Goal: Transaction & Acquisition: Purchase product/service

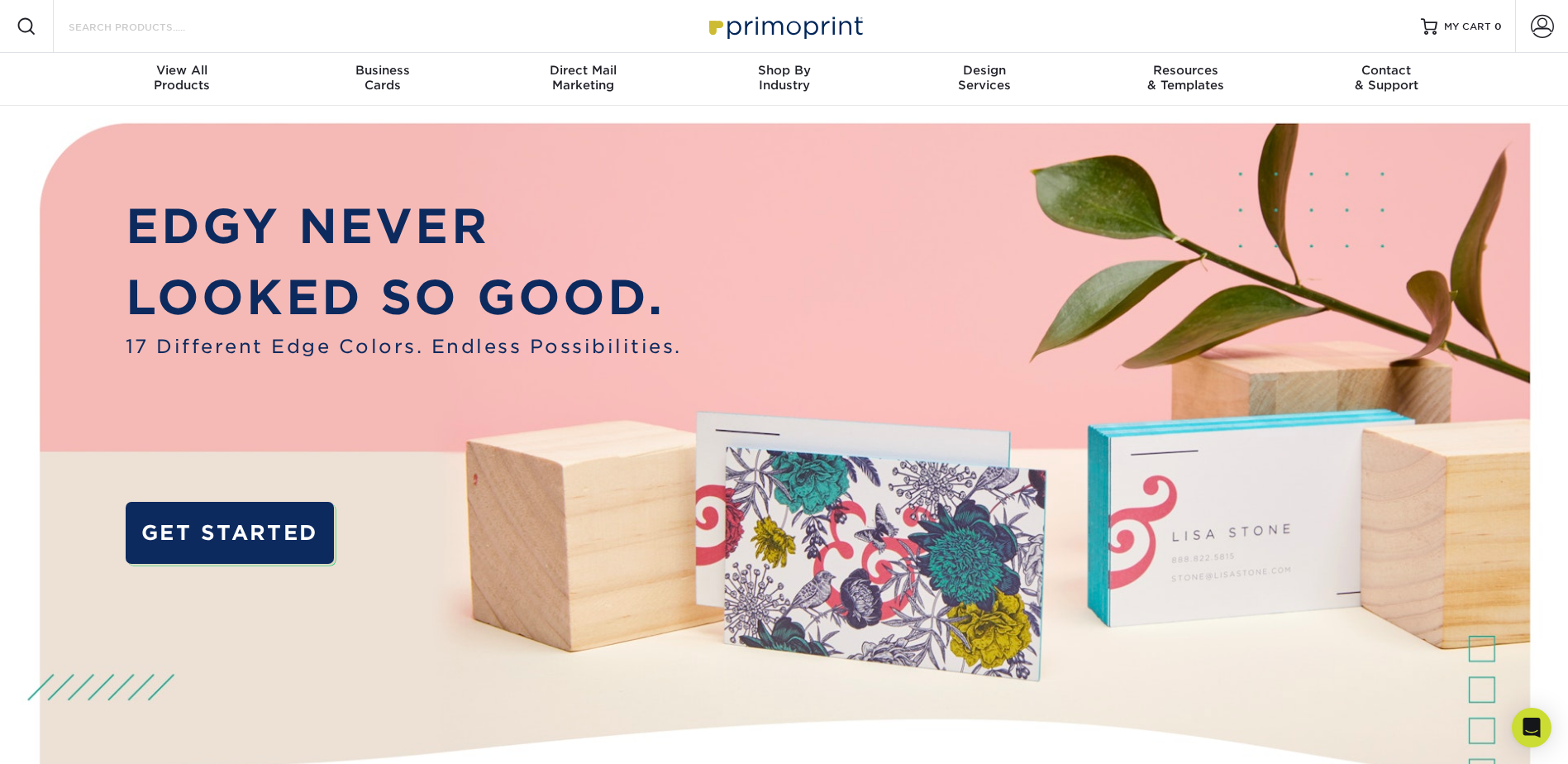
click at [152, 30] on input "Search Products" at bounding box center [147, 26] width 162 height 20
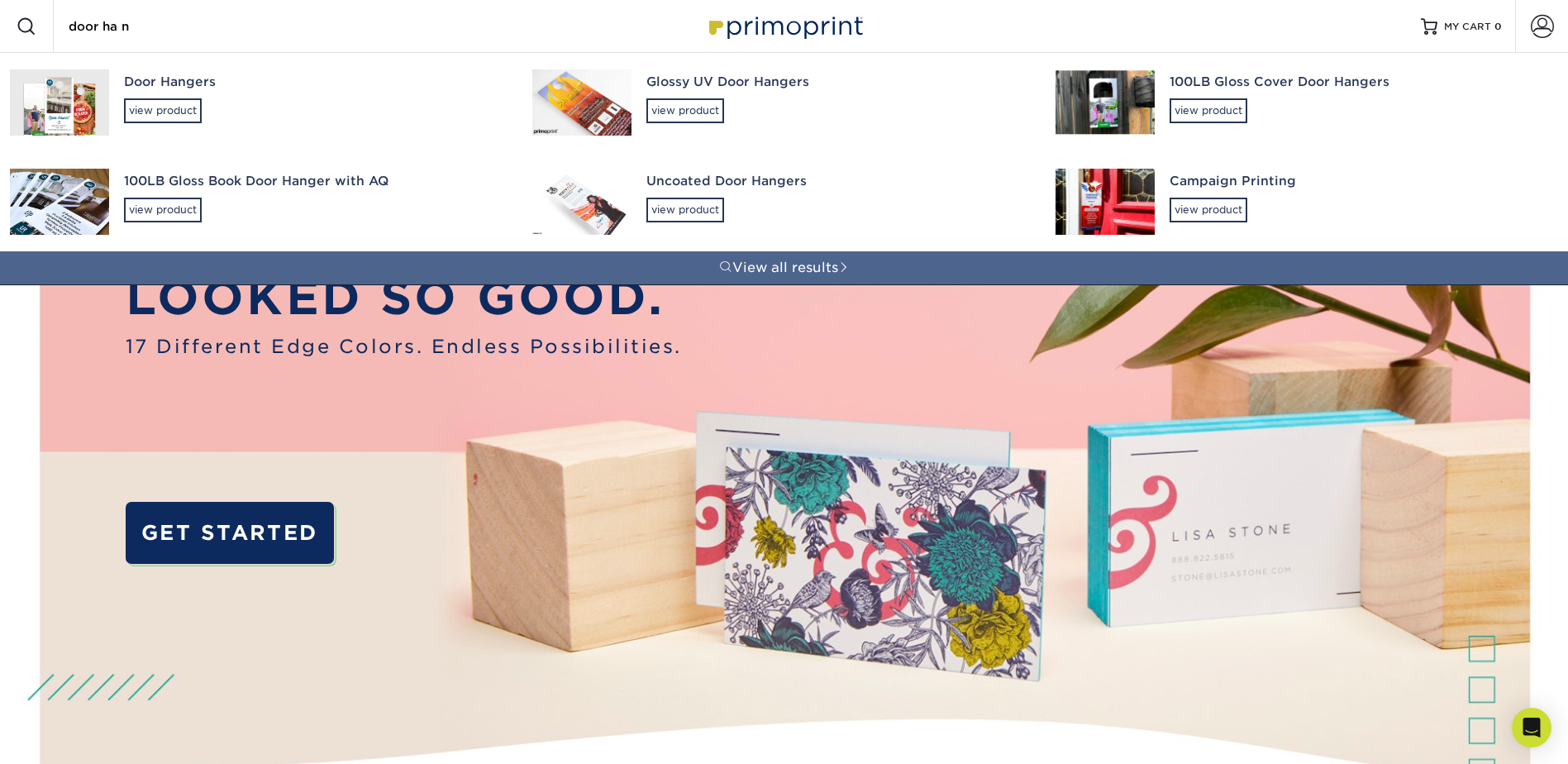
type input "door ha n"
click at [168, 70] on div "Door Hangers view product" at bounding box center [314, 98] width 379 height 90
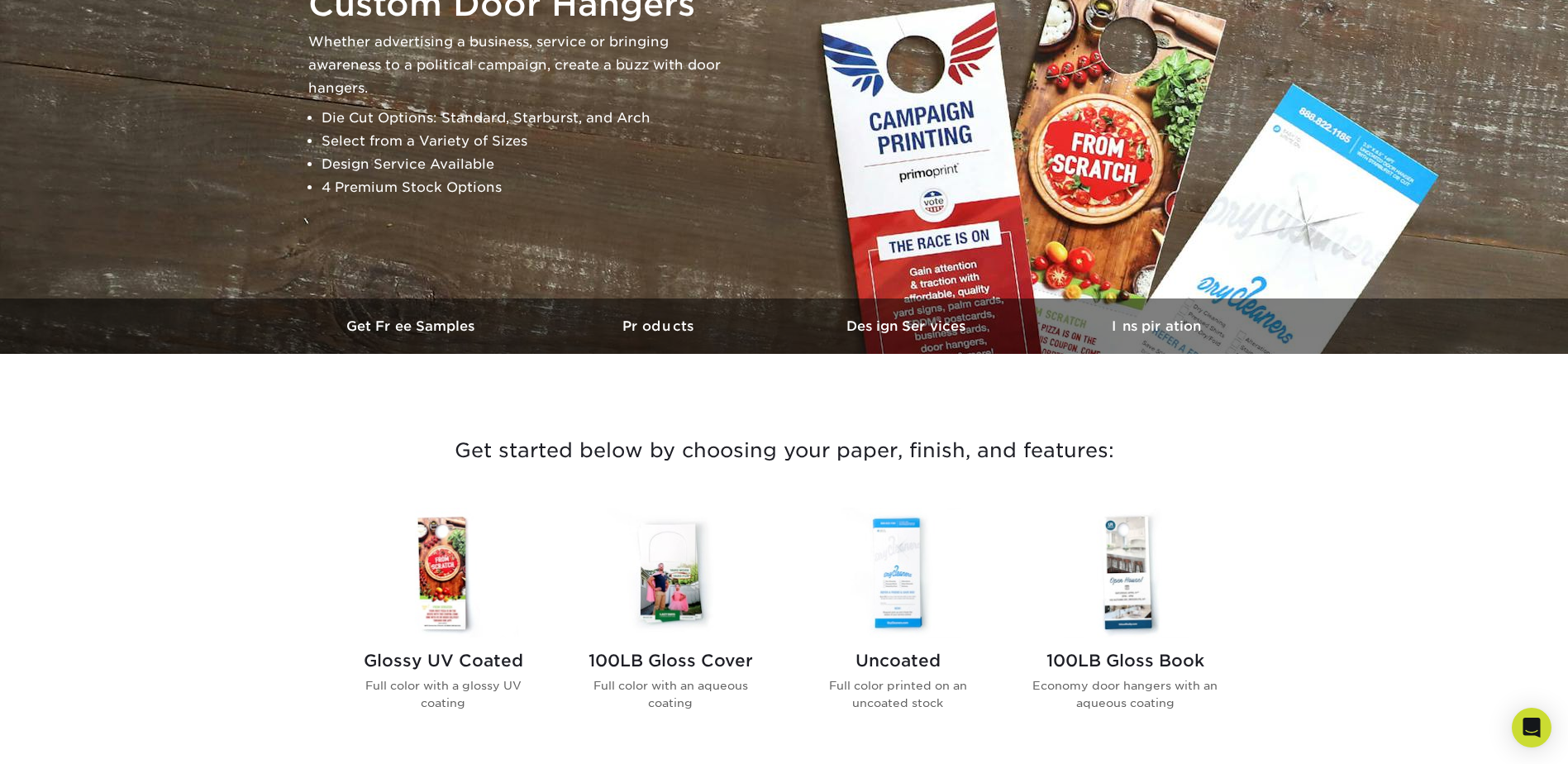
scroll to position [441, 0]
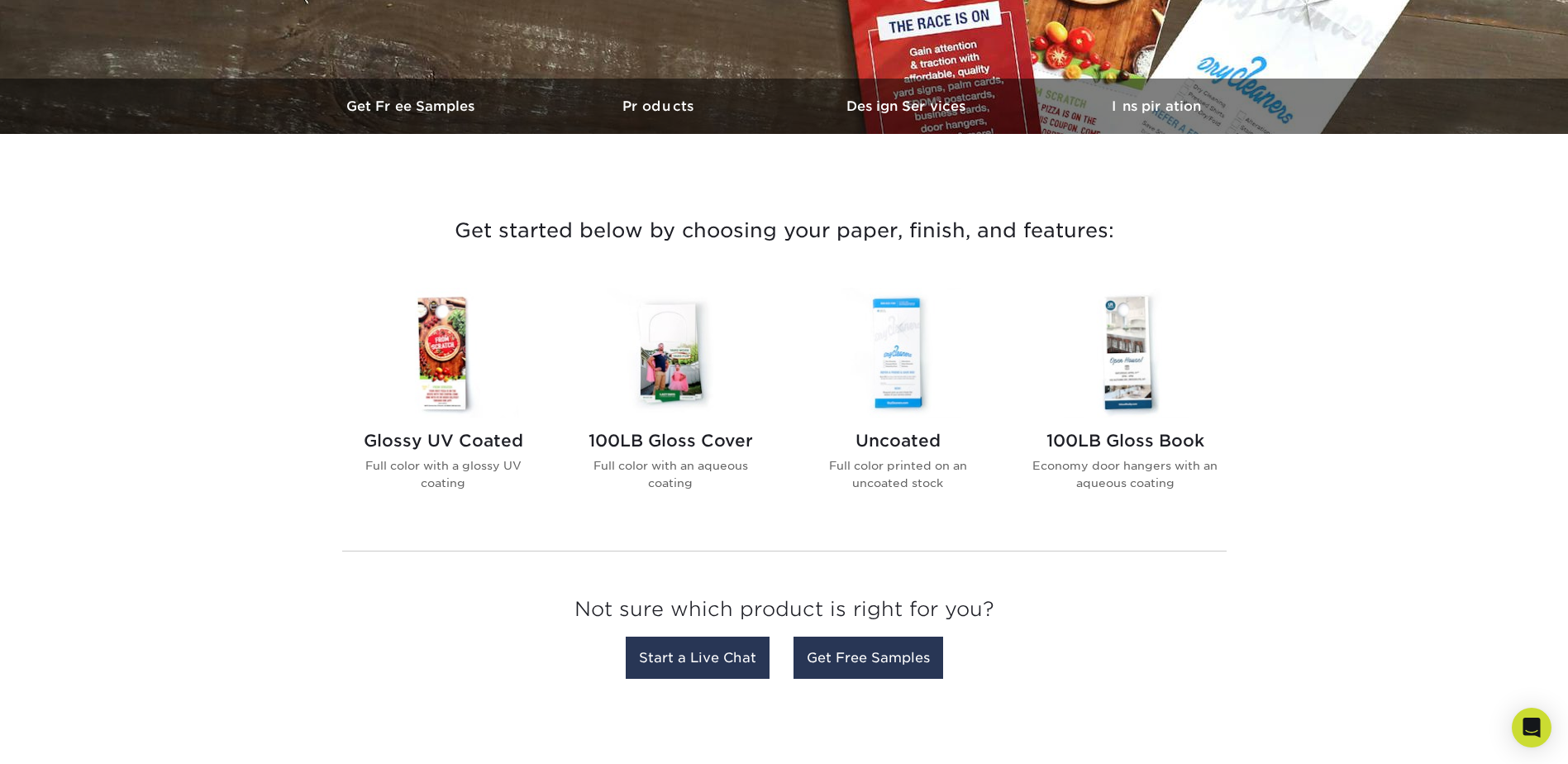
click at [448, 418] on img at bounding box center [444, 353] width 187 height 130
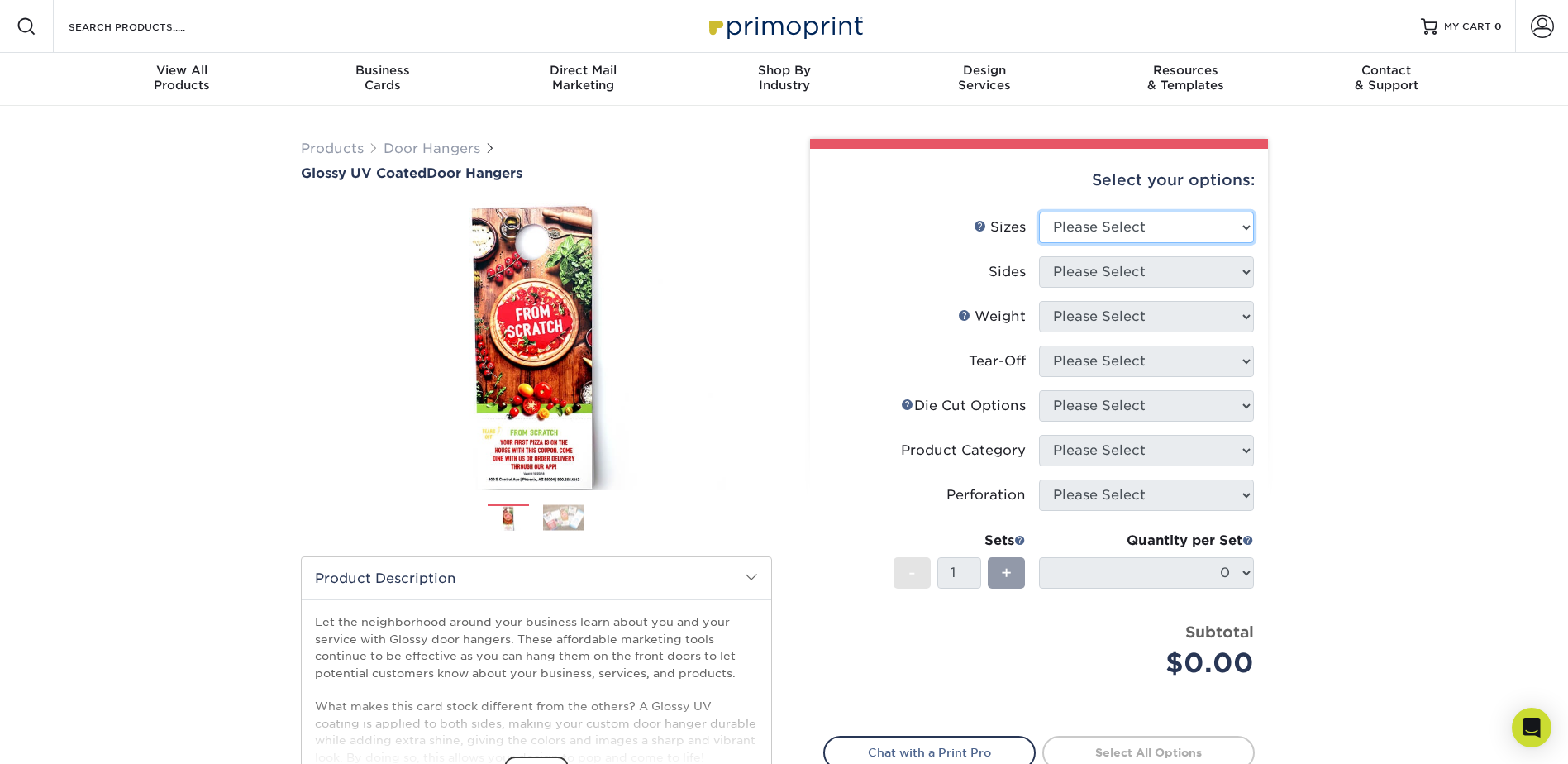
click at [1134, 229] on select "Please Select 3.5" x 8.5" 3.5" x 11" 4" x 7" 4.25" x 11" 4.25" x 14"" at bounding box center [1146, 227] width 215 height 32
select select "3.50x11.00"
click at [1039, 211] on select "Please Select 3.5" x 8.5" 3.5" x 11" 4" x 7" 4.25" x 11" 4.25" x 14"" at bounding box center [1146, 227] width 215 height 32
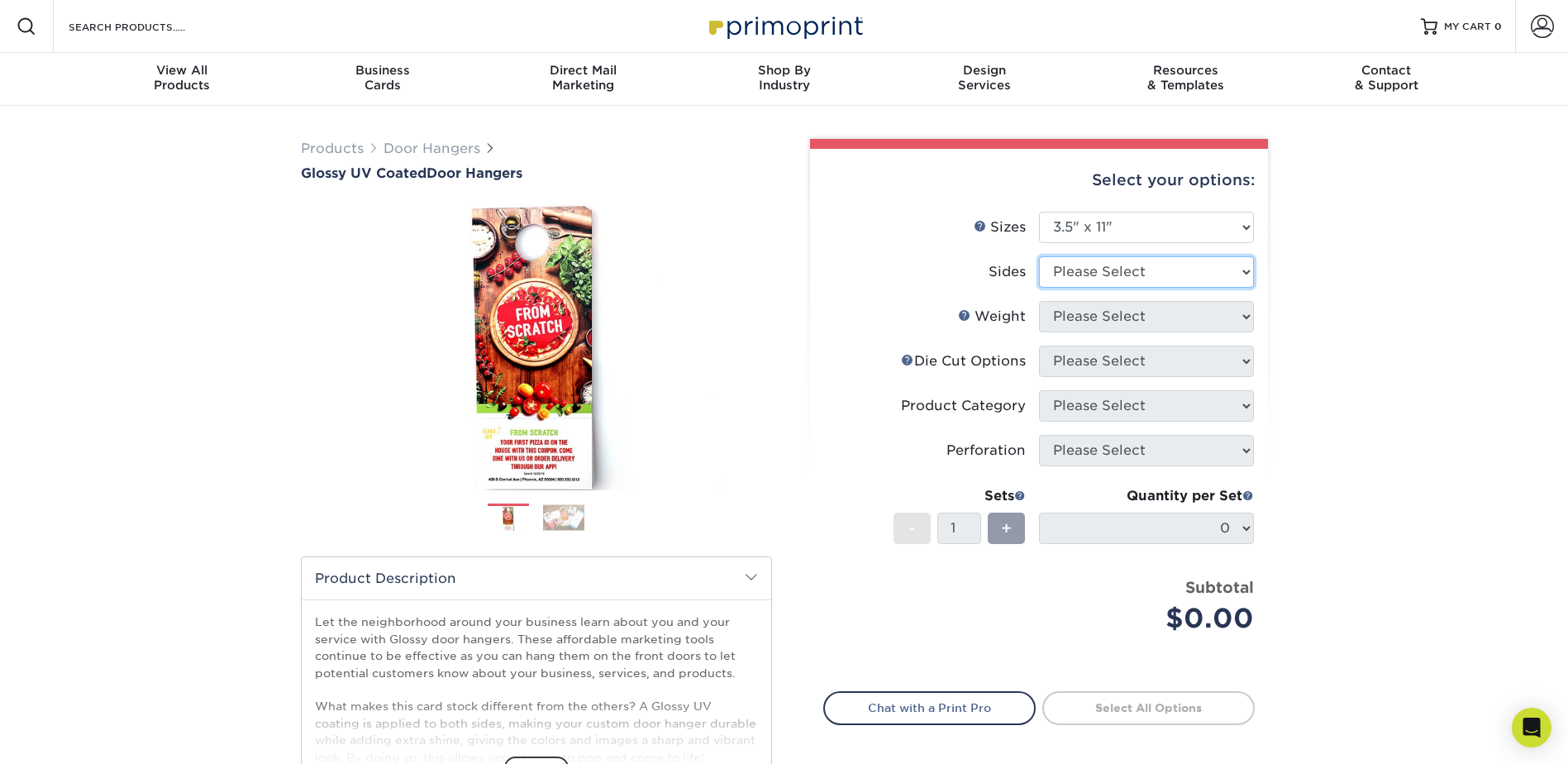
click at [1138, 284] on select "Please Select Print Both Sides Print Front Only" at bounding box center [1146, 272] width 215 height 32
select select "32d3c223-f82c-492b-b915-ba065a00862f"
click at [1039, 256] on select "Please Select Print Both Sides Print Front Only" at bounding box center [1146, 272] width 215 height 32
click at [1121, 312] on select "Please Select 16PT 14PT" at bounding box center [1146, 317] width 215 height 32
select select "14PT"
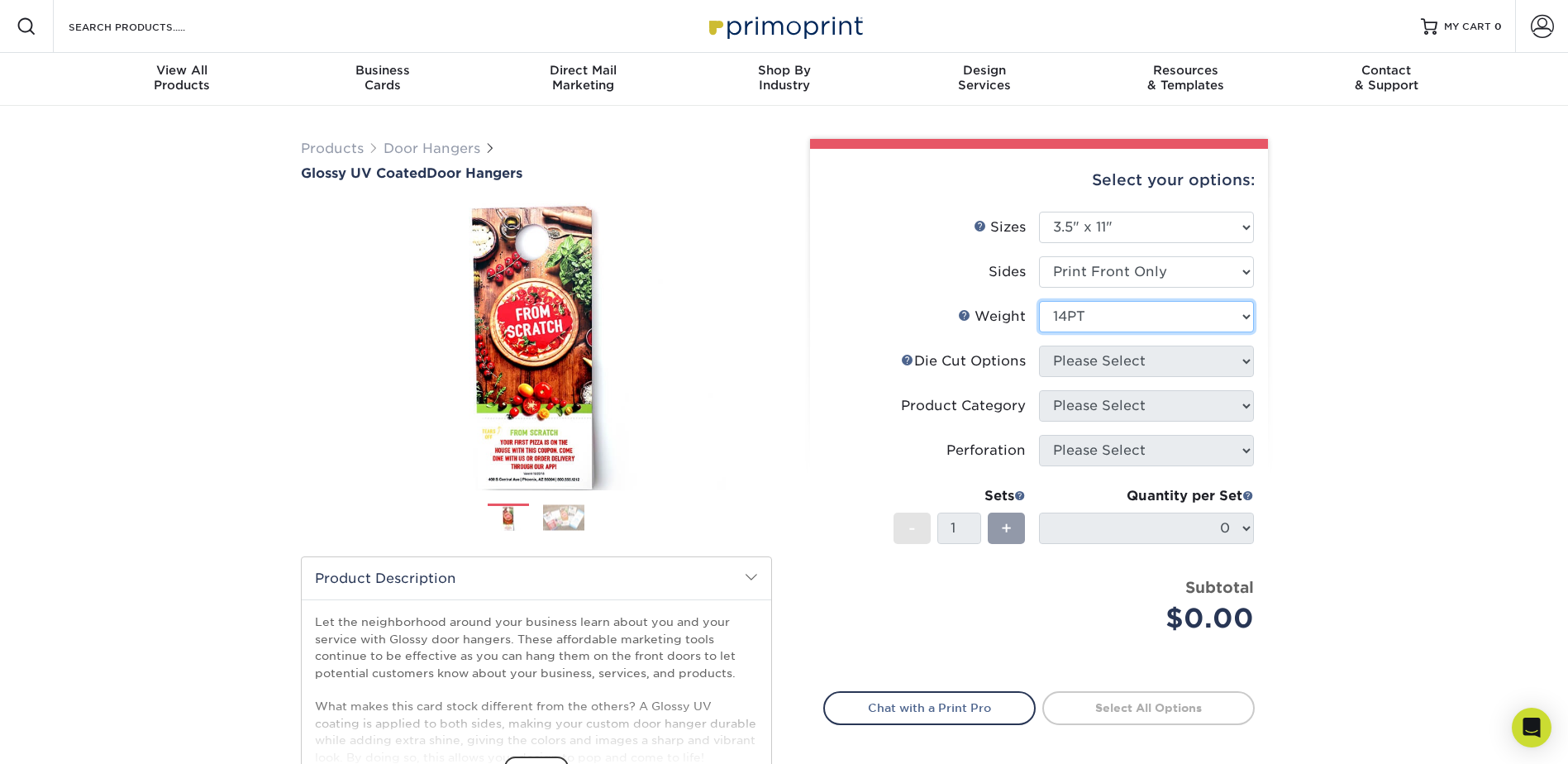
click at [1039, 301] on select "Please Select 16PT 14PT" at bounding box center [1146, 317] width 215 height 32
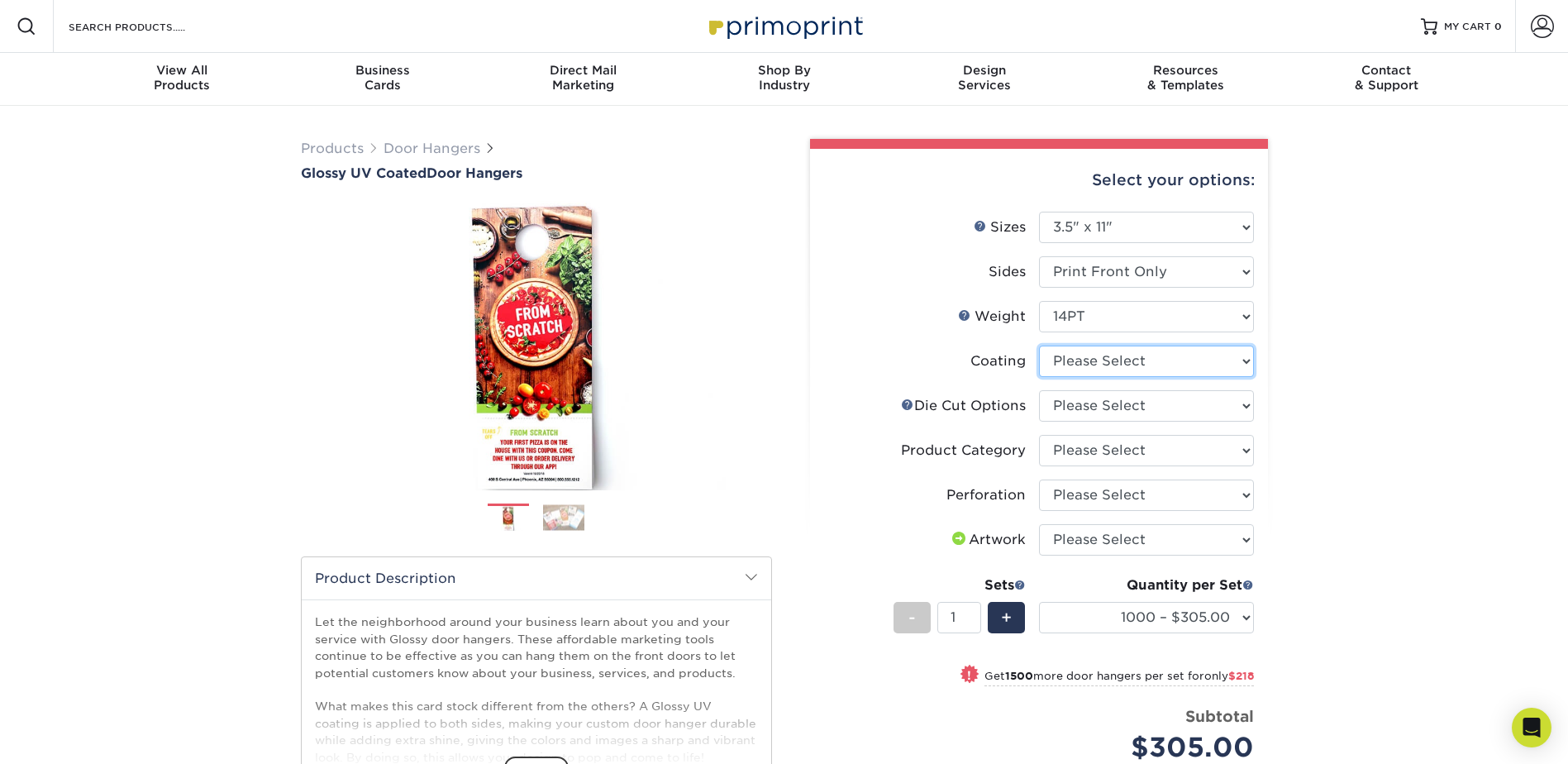
click at [1101, 359] on select at bounding box center [1146, 360] width 215 height 32
click at [1039, 345] on select at bounding box center [1146, 360] width 215 height 32
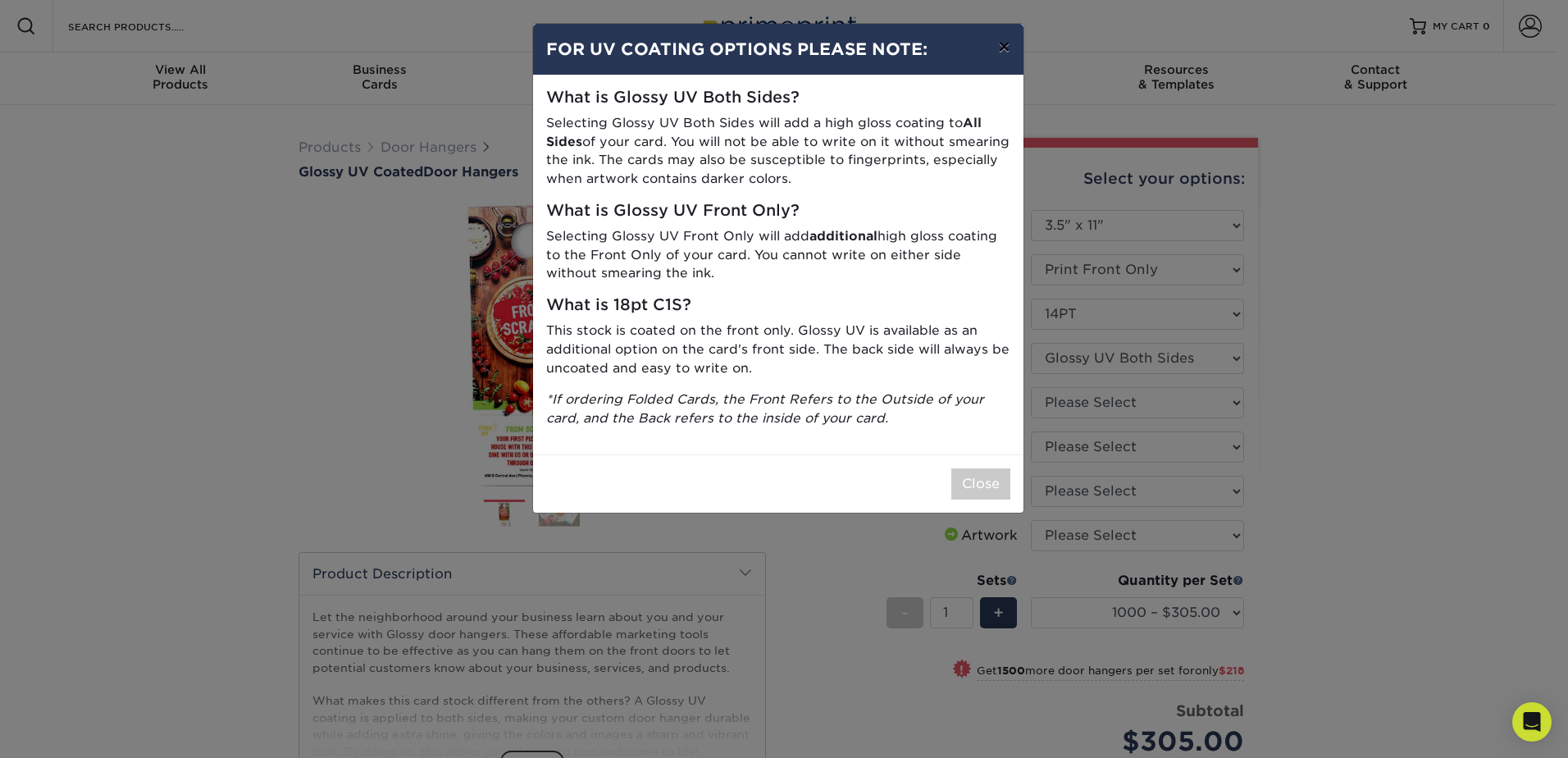
click at [1000, 56] on button "×" at bounding box center [1004, 46] width 38 height 46
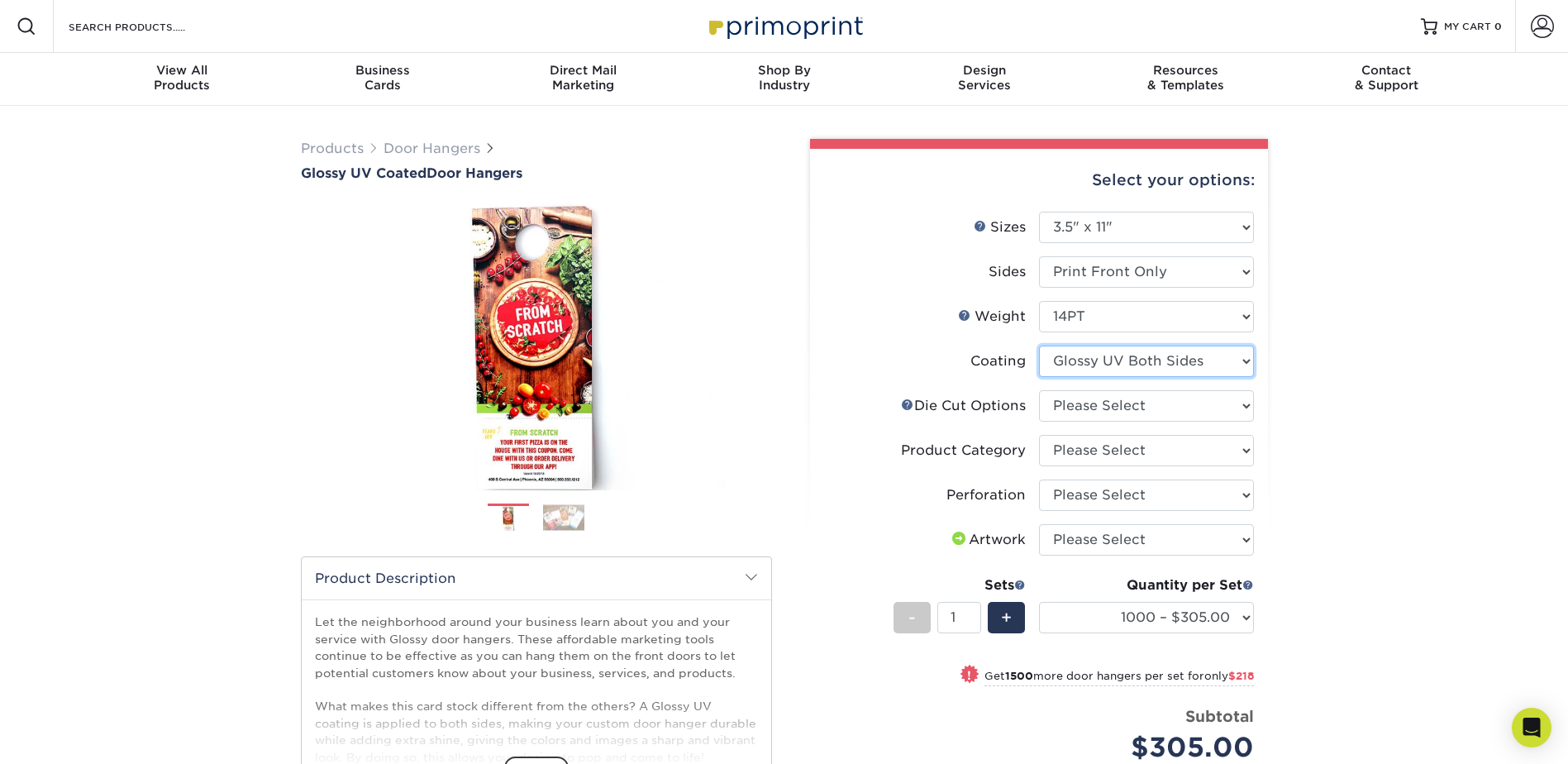
click at [1116, 375] on select at bounding box center [1146, 360] width 215 height 32
select select "-1"
click at [1039, 345] on select at bounding box center [1146, 360] width 215 height 32
select select
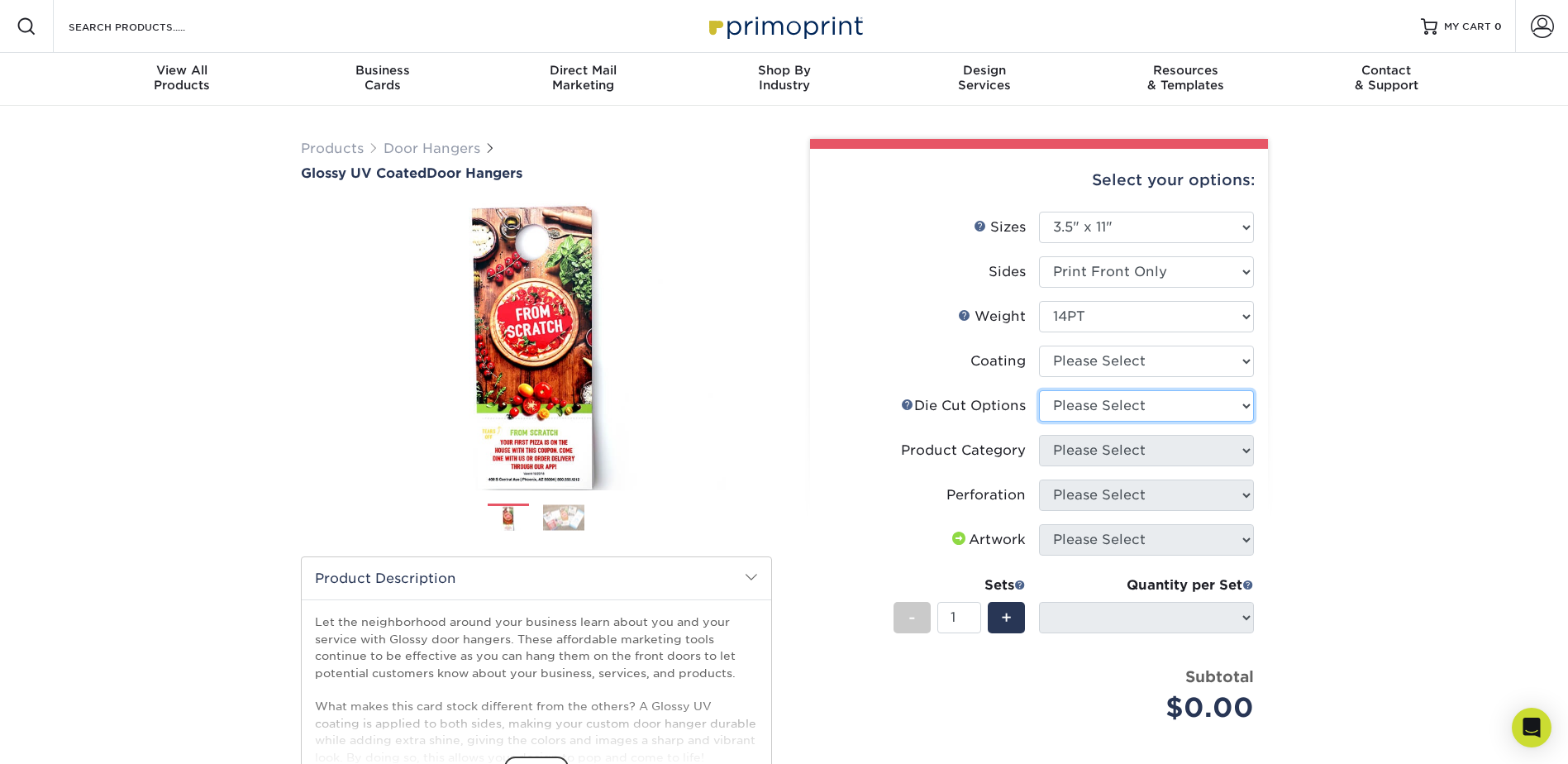
click at [1106, 404] on select "Please Select Standard Die Cut Arch Die Cut Starburst Die Cut" at bounding box center [1146, 405] width 215 height 32
click at [1039, 390] on select "Please Select Standard Die Cut Arch Die Cut Starburst Die Cut" at bounding box center [1146, 405] width 215 height 32
click at [1136, 421] on select "Please Select Standard Die Cut Arch Die Cut Starburst Die Cut" at bounding box center [1146, 405] width 215 height 32
select select "fe6a4ed8-5803-433c-b773-a25a7b955e98"
click at [1039, 390] on select "Please Select Standard Die Cut Arch Die Cut Starburst Die Cut" at bounding box center [1146, 405] width 215 height 32
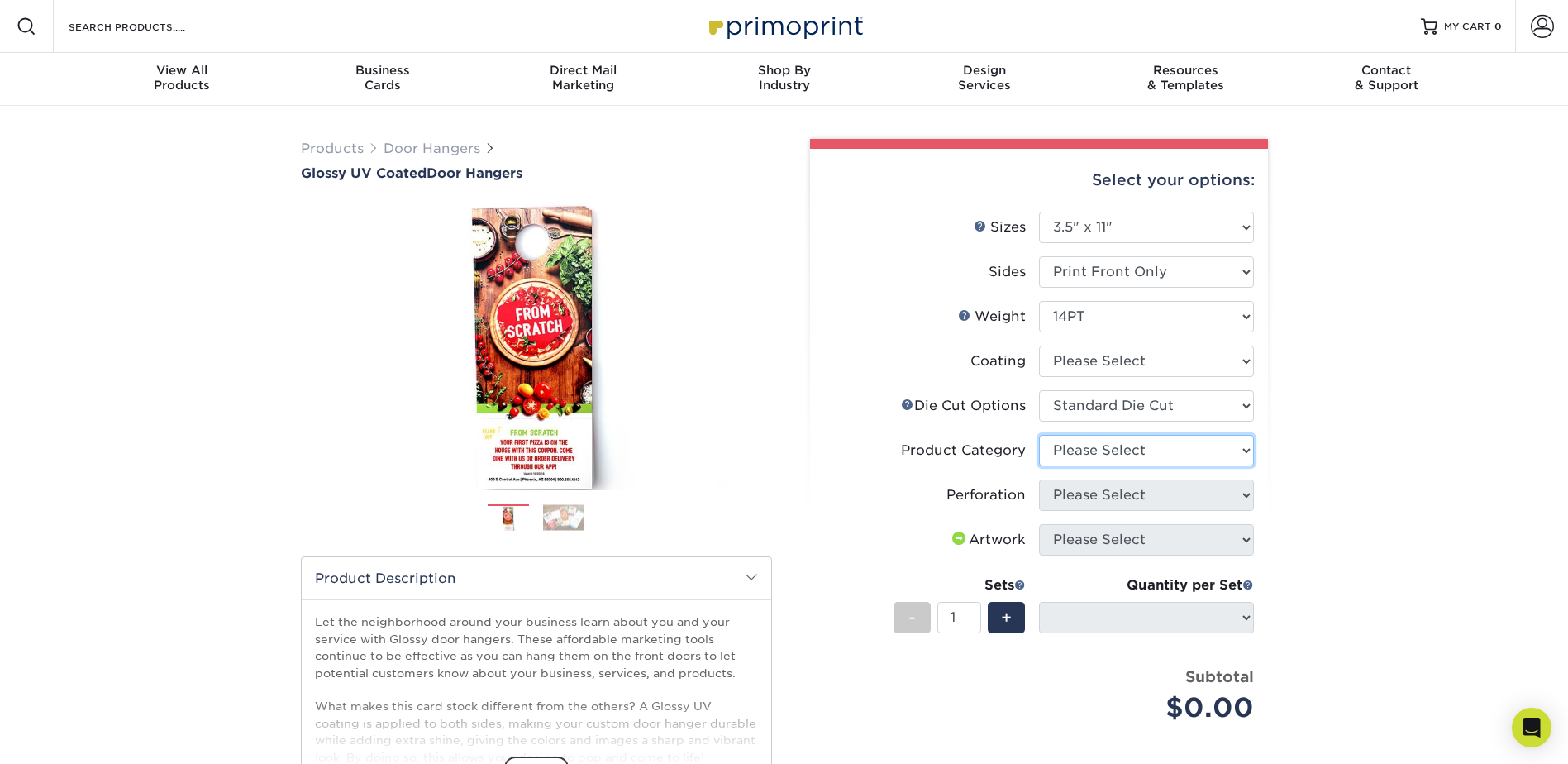
click at [1117, 449] on select "Please Select Door Hangers" at bounding box center [1146, 450] width 215 height 32
select select "1c1979e6-40d3-428d-9347-0c8c8854e4a3"
click at [1039, 435] on select "Please Select Door Hangers" at bounding box center [1146, 450] width 215 height 32
click at [1116, 496] on select "Please Select Perforation 2" from Bottom" at bounding box center [1146, 494] width 215 height 32
click at [1309, 509] on div "Products Door Hangers Glossy UV Coated Door Hangers Previous Next" at bounding box center [784, 547] width 1568 height 883
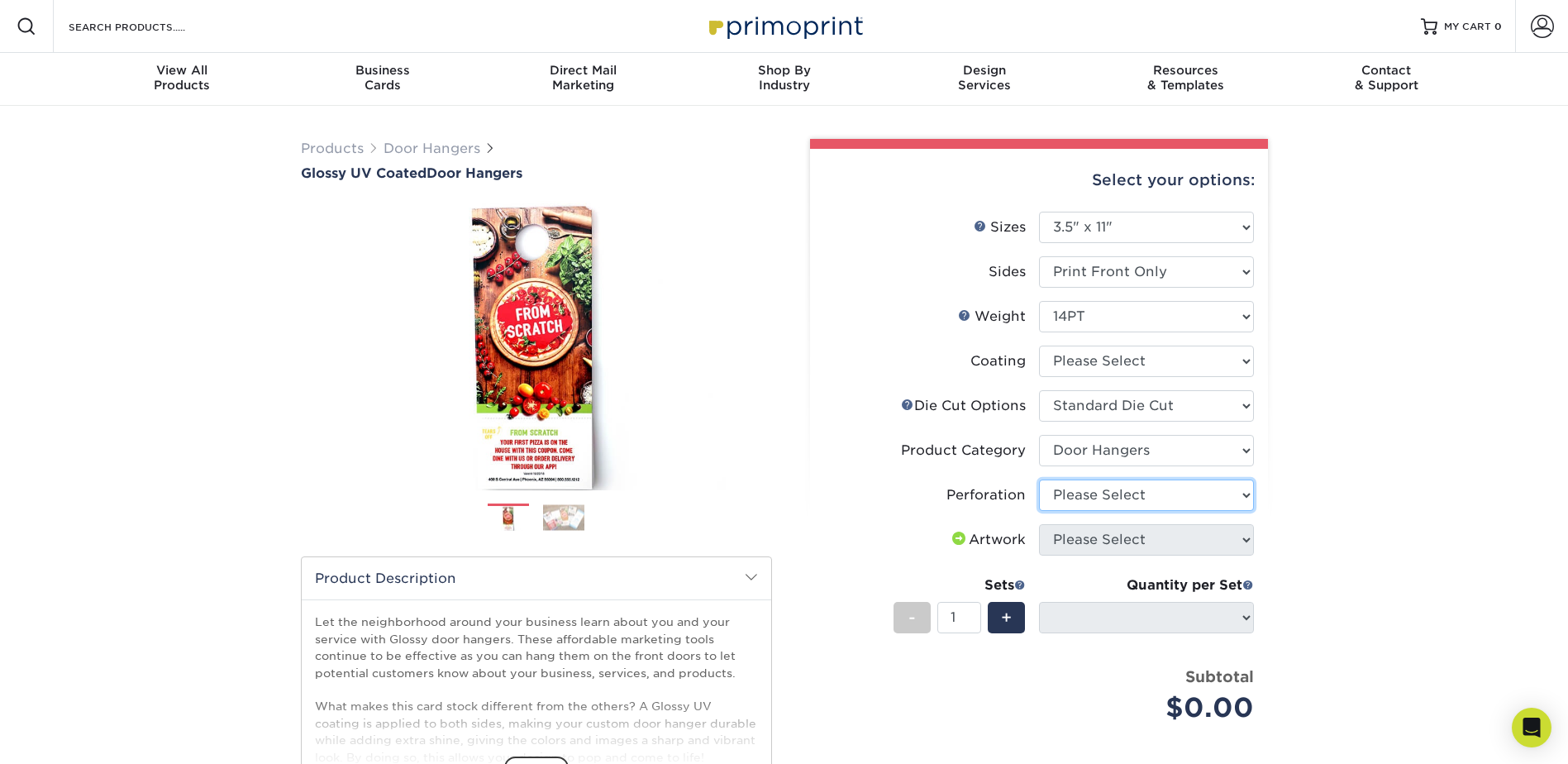
click at [1141, 507] on select "Please Select Perforation 2" from Bottom" at bounding box center [1146, 494] width 215 height 32
select select "818a9c51-d57a-4cd5-8314-7fd31c7ac272"
click at [1039, 479] on select "Please Select Perforation 2" from Bottom" at bounding box center [1146, 494] width 215 height 32
click at [1122, 542] on select "Please Select I will upload files I need a design - $100" at bounding box center [1146, 539] width 215 height 32
select select "upload"
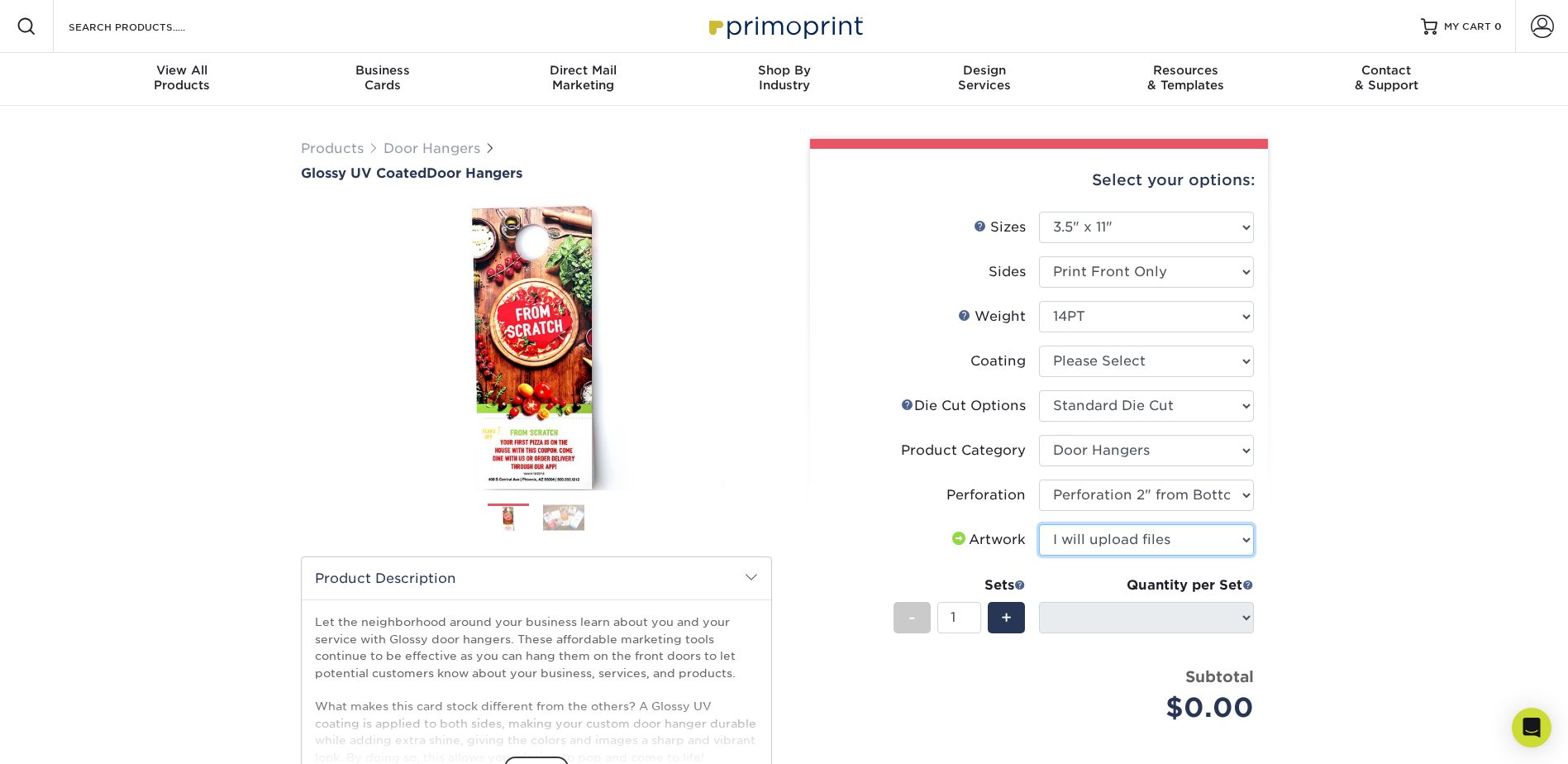
click at [1039, 524] on select "Please Select I will upload files I need a design - $100" at bounding box center [1146, 539] width 215 height 32
click at [1005, 613] on span "+" at bounding box center [1006, 618] width 11 height 25
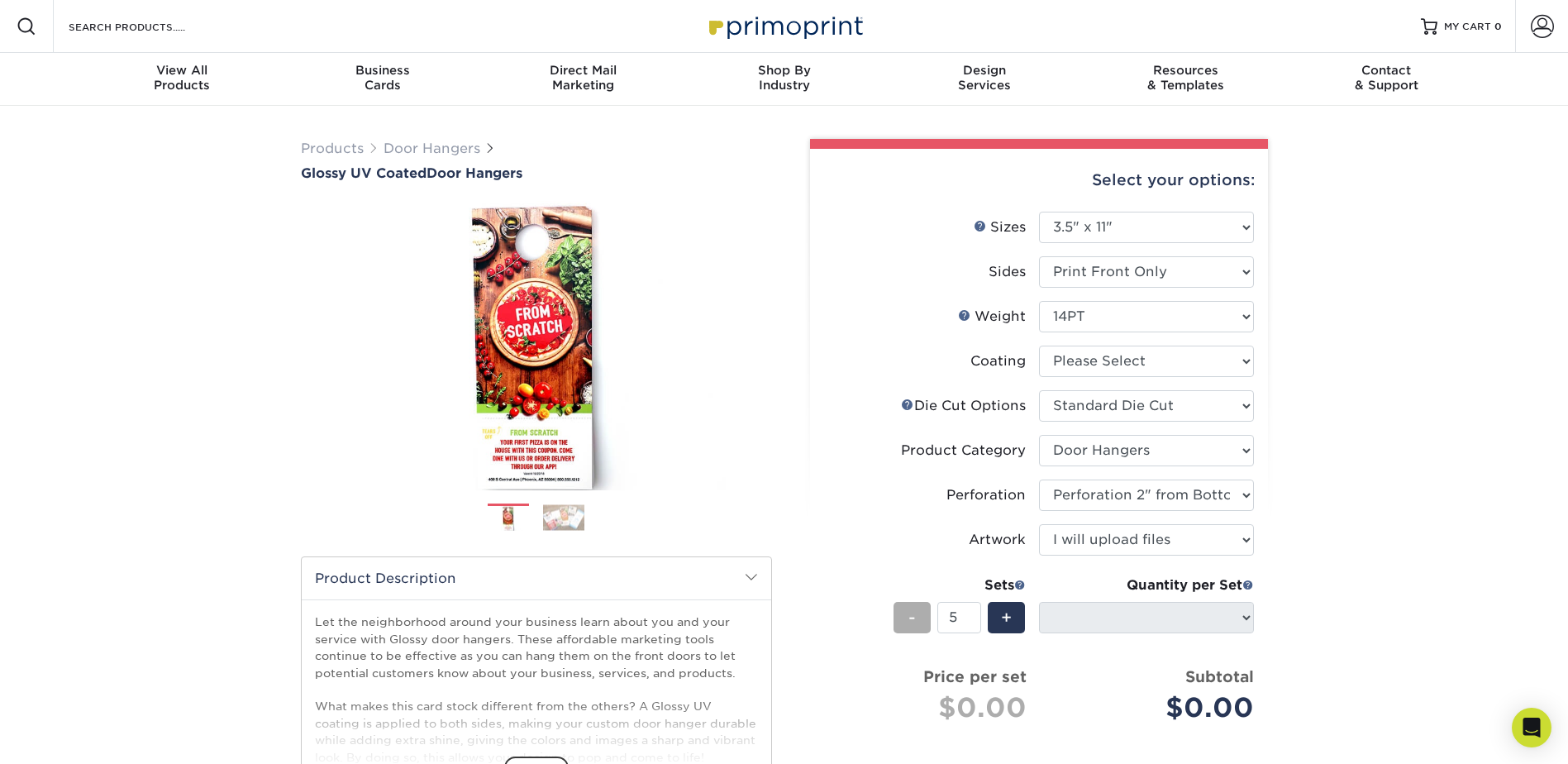
click at [919, 620] on div "-" at bounding box center [912, 617] width 37 height 32
type input "1"
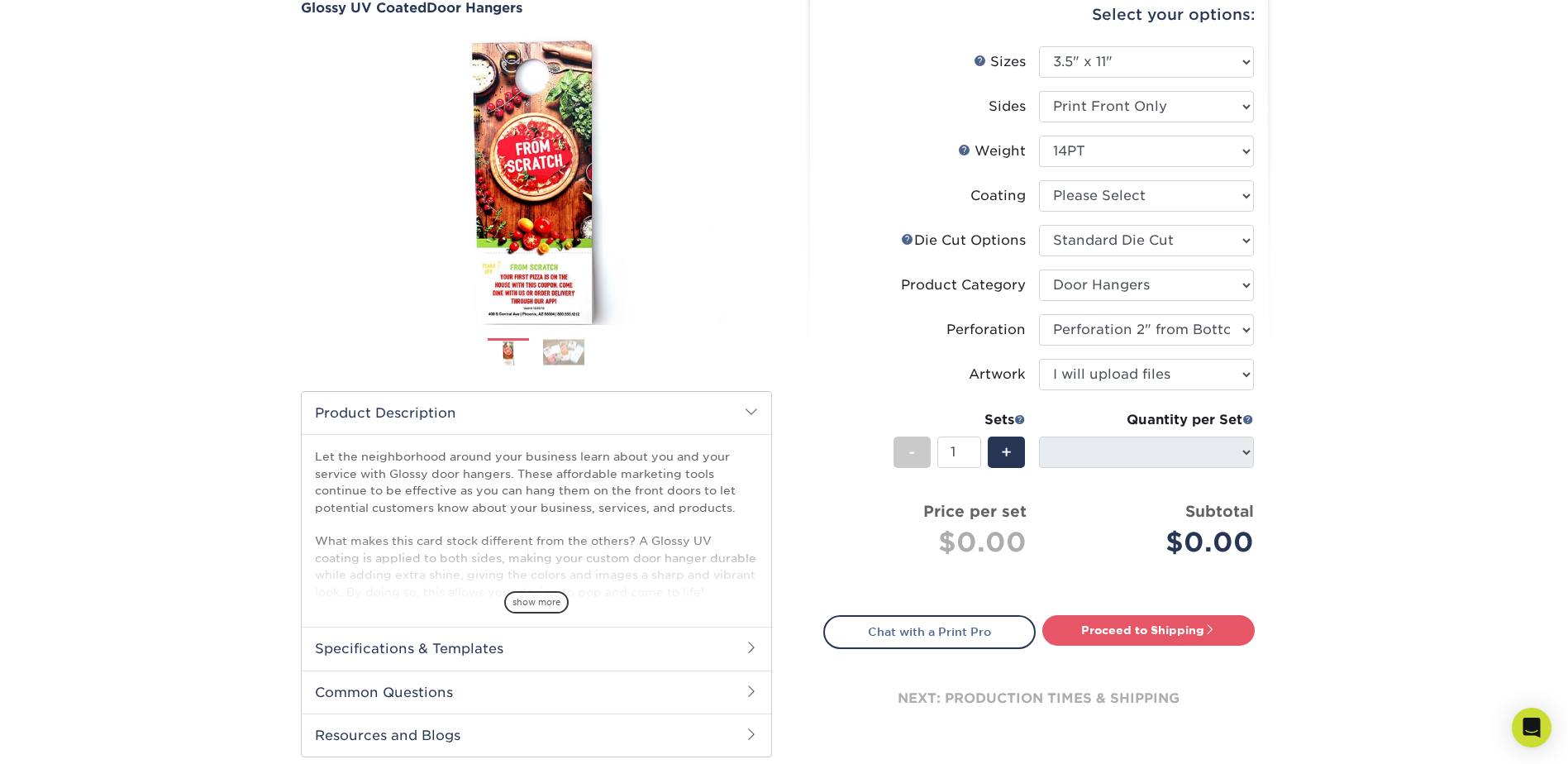
scroll to position [221, 0]
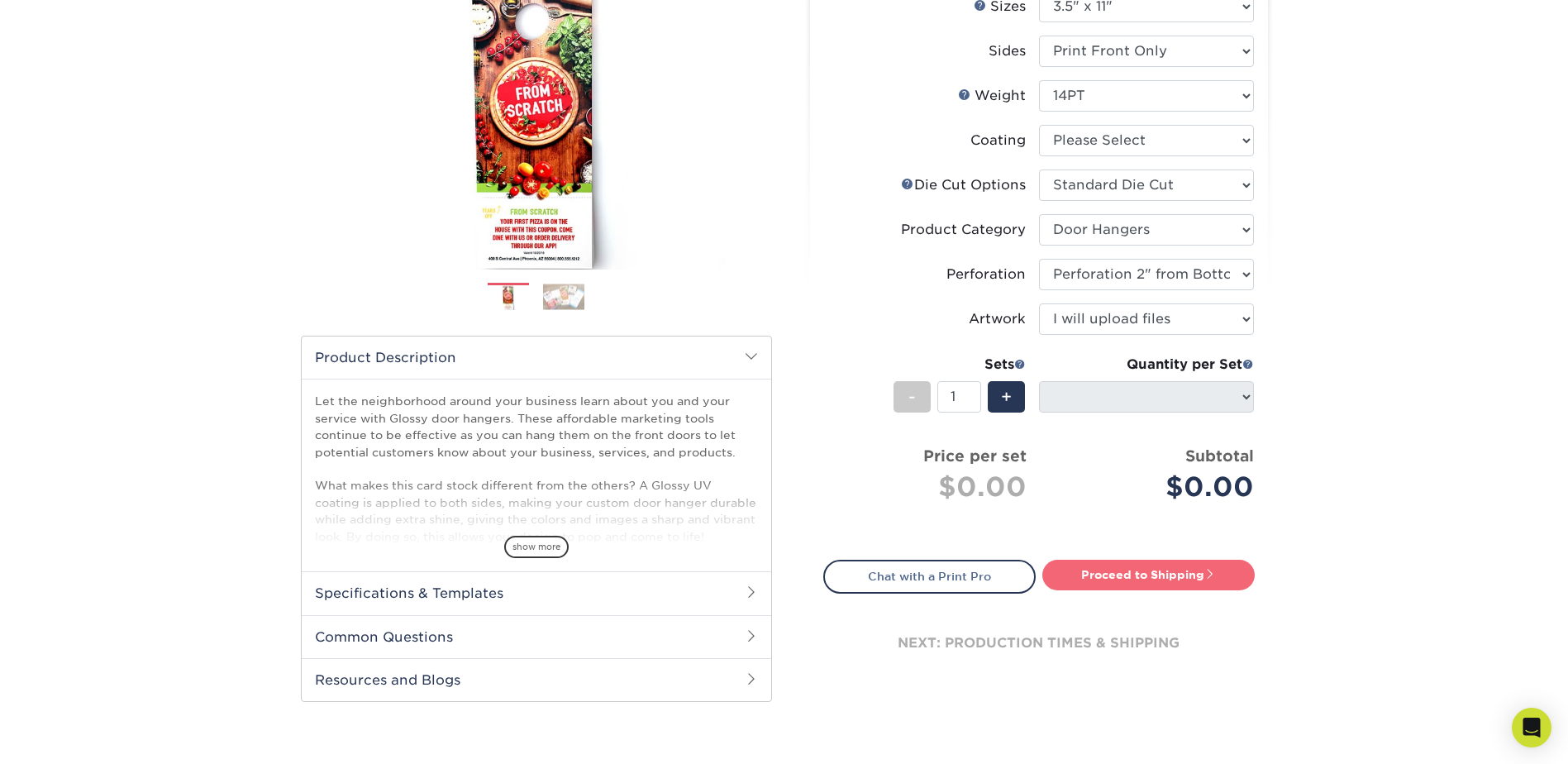
click at [1108, 575] on link "Proceed to Shipping" at bounding box center [1148, 574] width 212 height 30
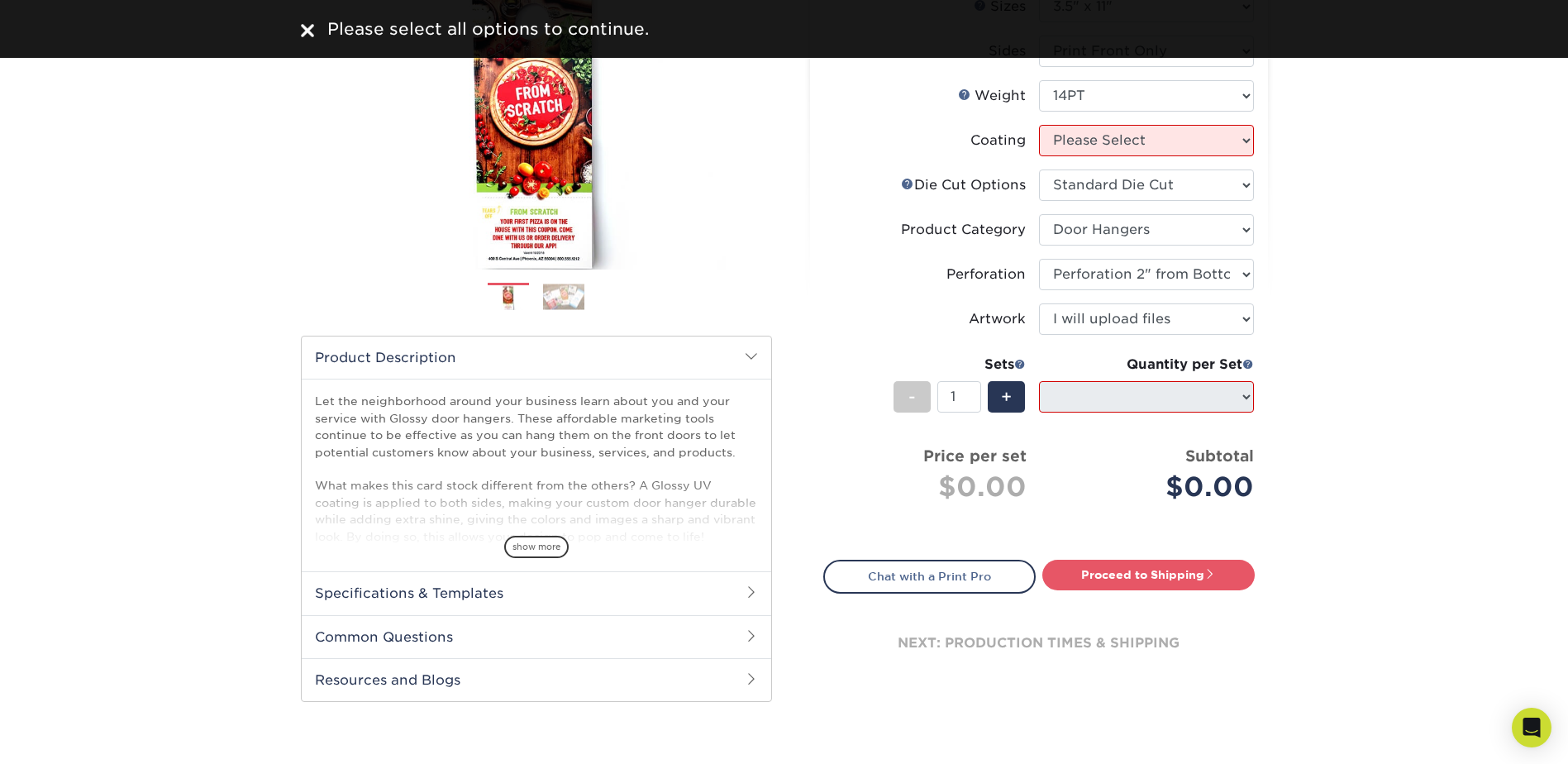
click at [1254, 393] on div "Select your options: Sizes Help Sizes Please Select 3.5" x 8.5" 3.5" x 11" 4" x…" at bounding box center [1038, 317] width 458 height 778
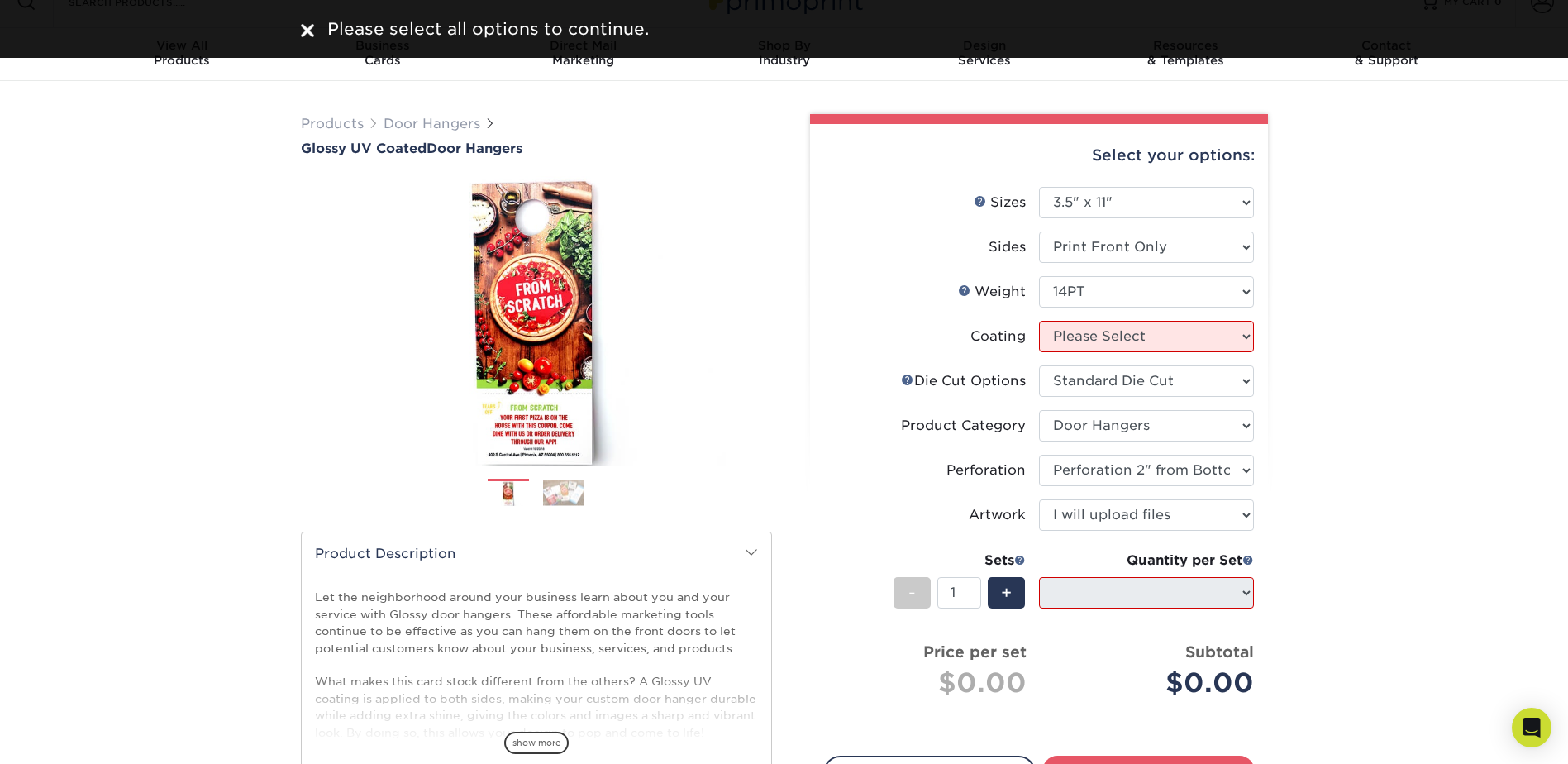
scroll to position [0, 0]
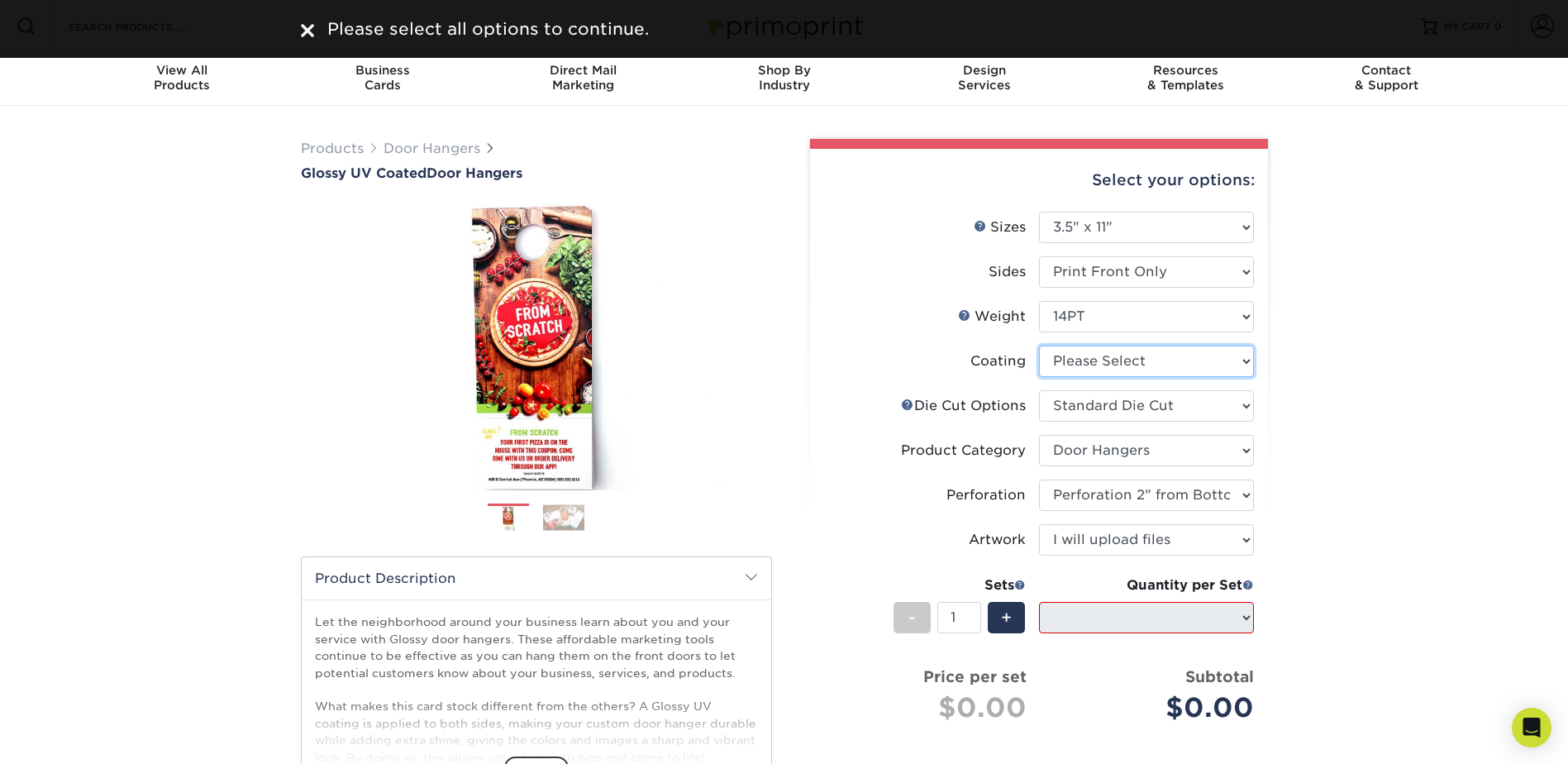
click at [1187, 361] on select at bounding box center [1146, 360] width 215 height 32
click at [1039, 345] on select at bounding box center [1146, 360] width 215 height 32
click at [1165, 368] on select at bounding box center [1146, 360] width 215 height 32
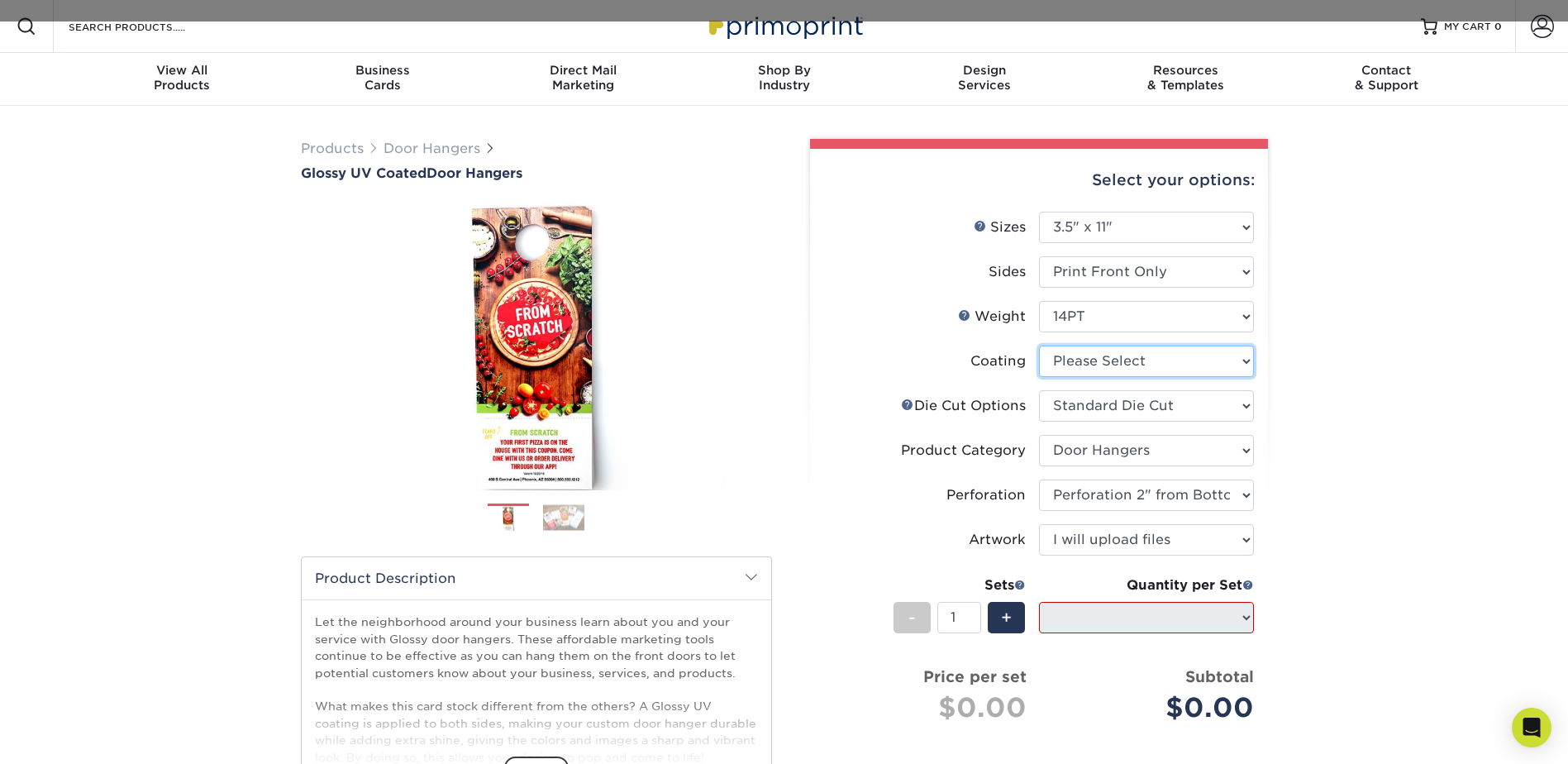
select select "ae367451-b2b8-45df-a344-0f05b6a12993"
click at [1039, 345] on select at bounding box center [1146, 360] width 215 height 32
select select "-1"
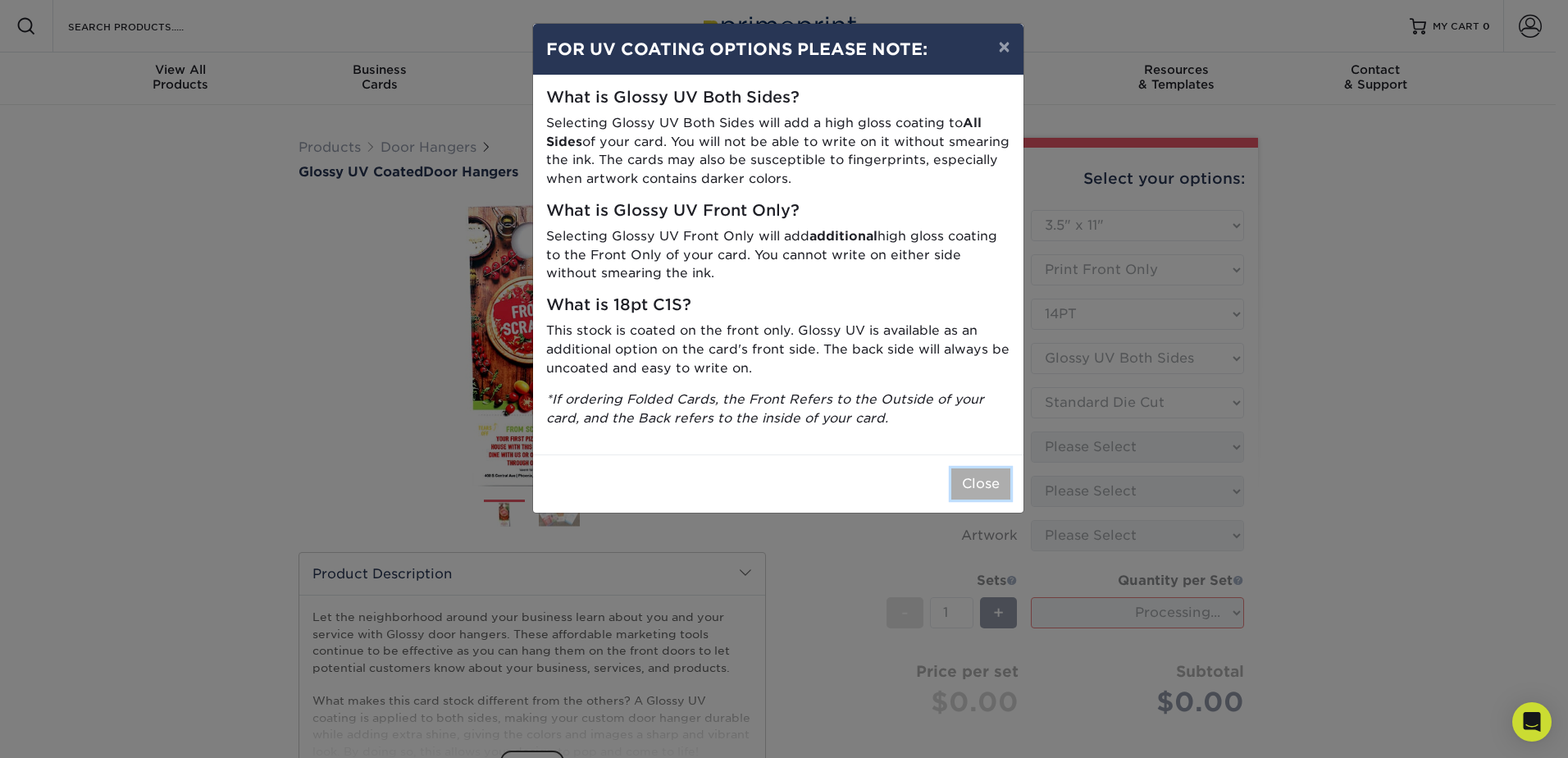
click at [971, 479] on button "Close" at bounding box center [981, 484] width 59 height 31
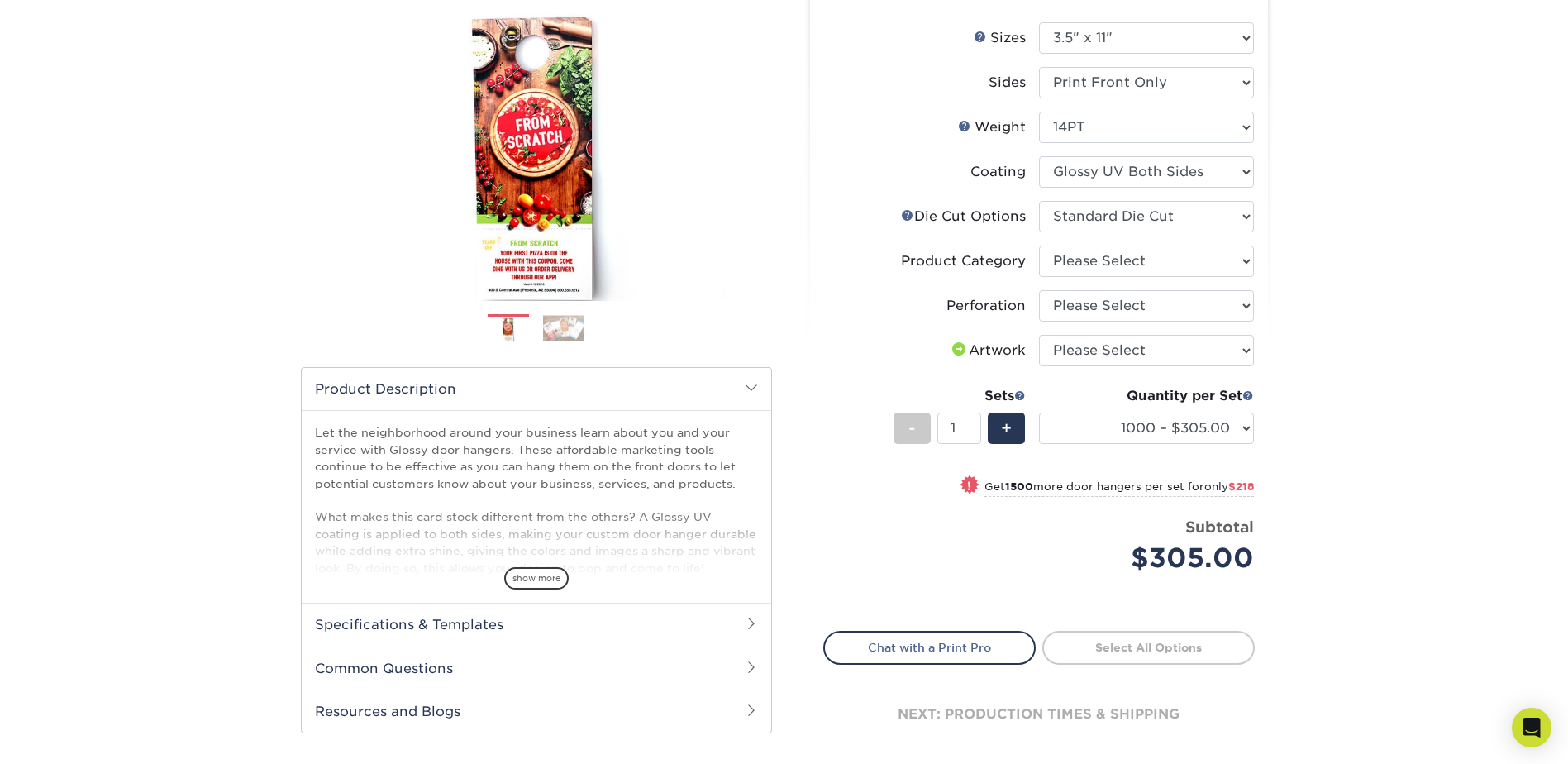
scroll to position [221, 0]
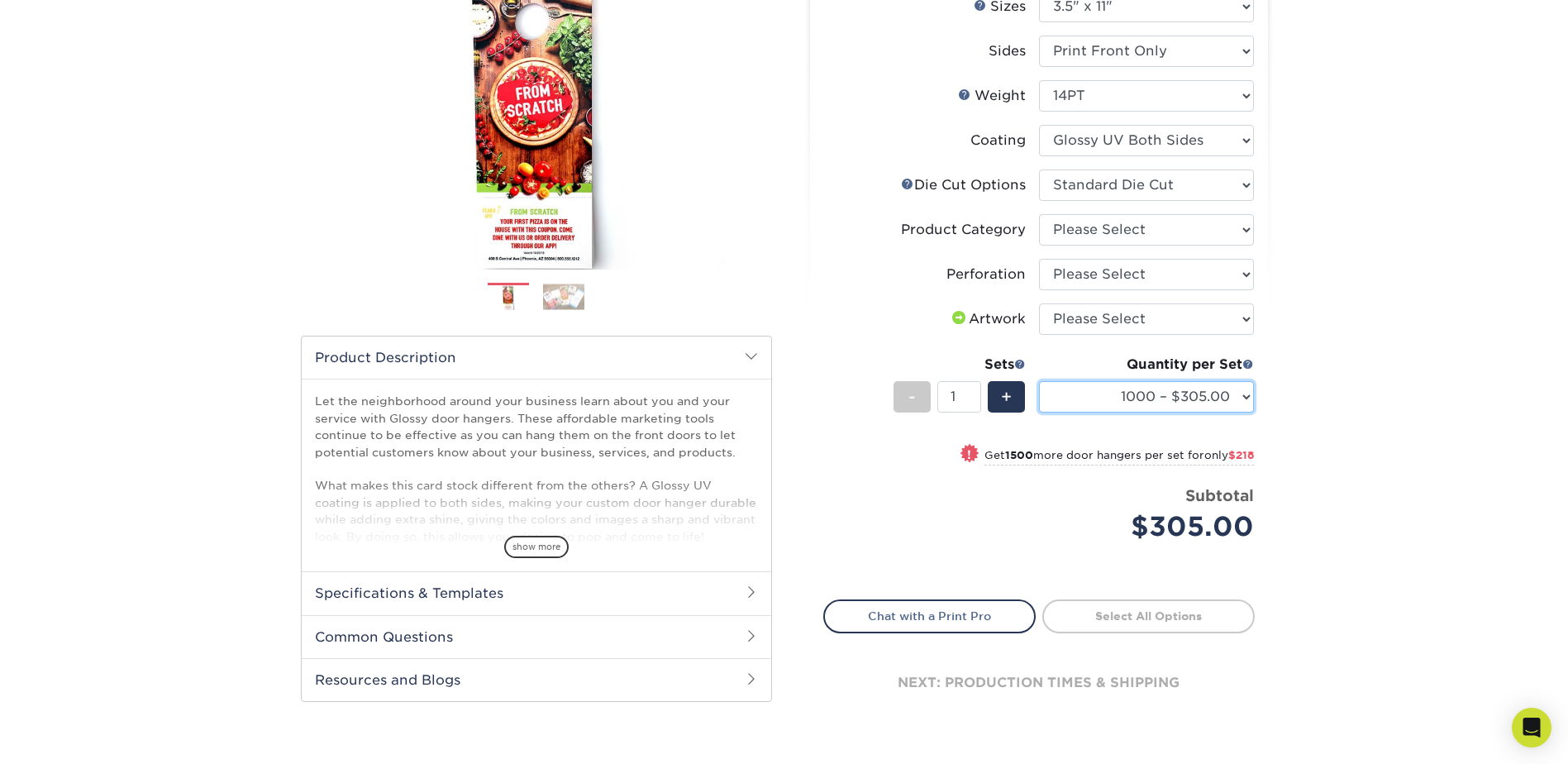
click at [1130, 403] on select "1000 – $305.00 2500 – $523.00 5000 – $937.00 10000 – $1751.00 15000 – $2573.00 …" at bounding box center [1146, 397] width 215 height 32
click at [1320, 426] on div "Products Door Hangers Glossy UV Coated Door Hangers Previous Next" at bounding box center [784, 338] width 1568 height 906
click at [1186, 405] on select "1000 – $305.00 2500 – $523.00 5000 – $937.00 10000 – $1751.00 15000 – $2573.00 …" at bounding box center [1146, 397] width 215 height 32
click at [1319, 437] on div "Products Door Hangers Glossy UV Coated Door Hangers Previous Next" at bounding box center [784, 338] width 1568 height 906
click at [1049, 458] on small "Get 1500 more door hangers per set for only $218" at bounding box center [1120, 456] width 270 height 16
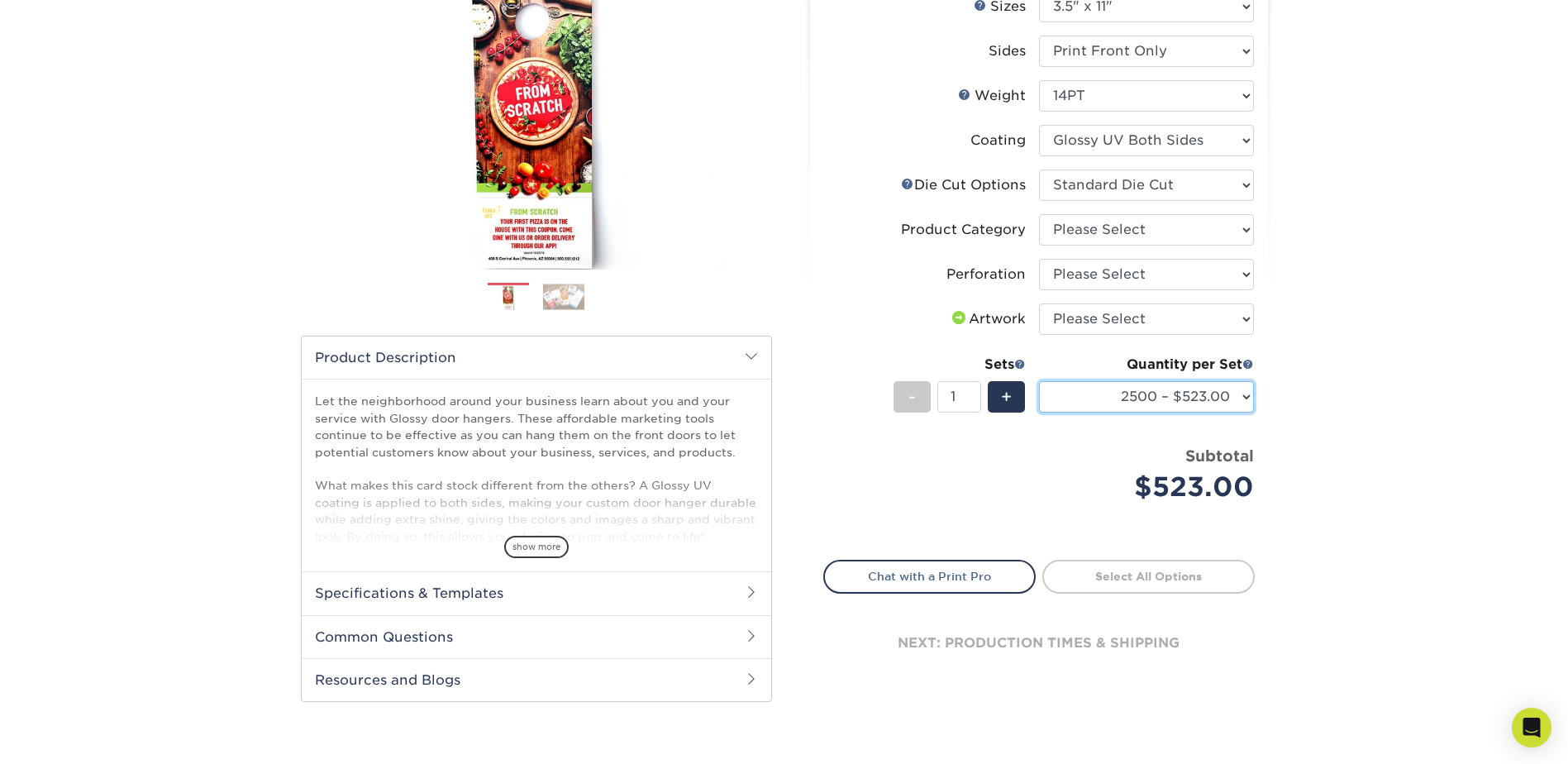
click at [1102, 405] on select "1000 – $305.00 2500 – $523.00 5000 – $937.00 10000 – $1751.00 15000 – $2573.00 …" at bounding box center [1146, 397] width 215 height 32
select select "1000 – $305.00"
click at [1039, 382] on select "1000 – $305.00 2500 – $523.00 5000 – $937.00 10000 – $1751.00 15000 – $2573.00 …" at bounding box center [1146, 397] width 215 height 32
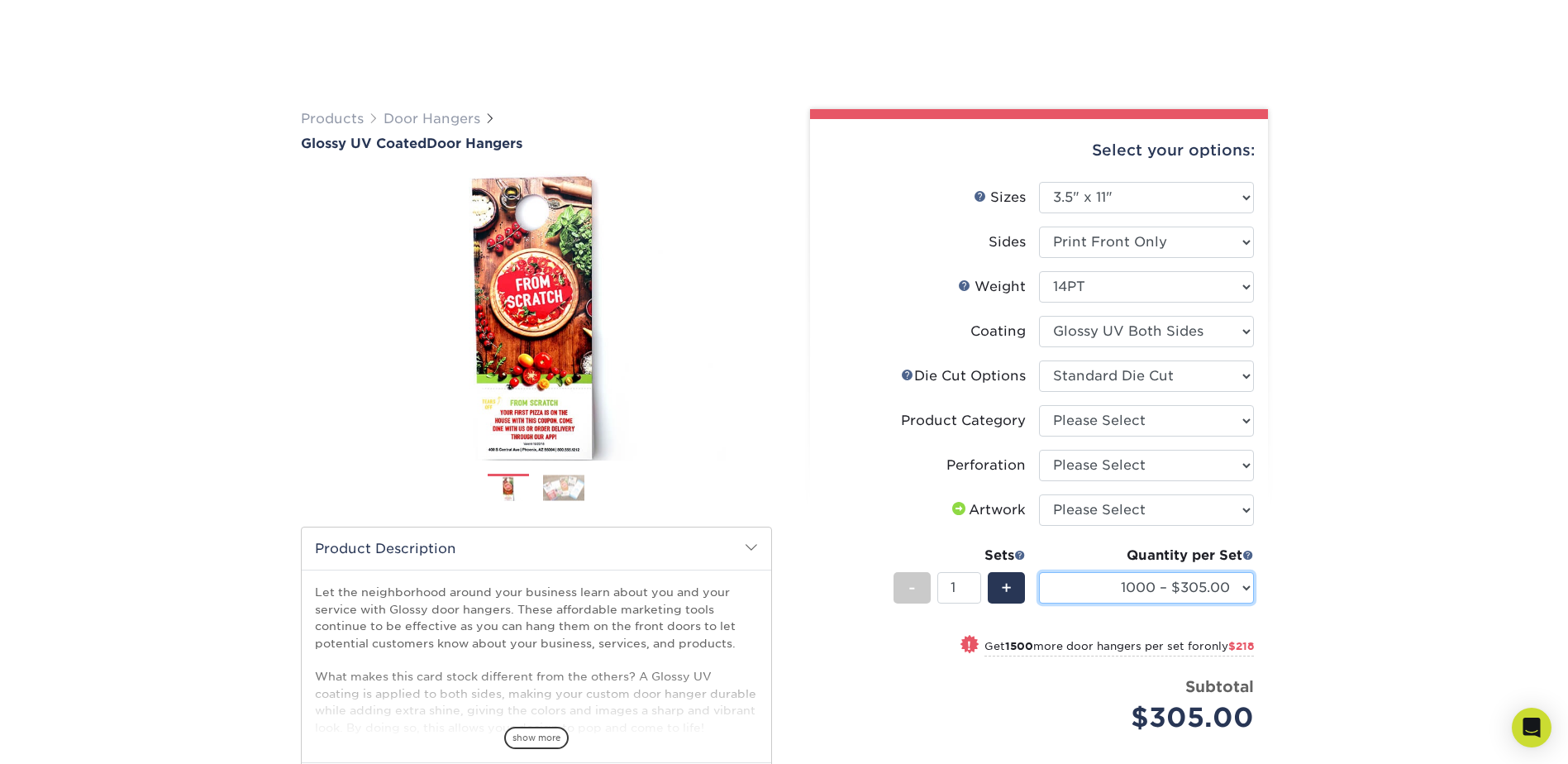
scroll to position [0, 0]
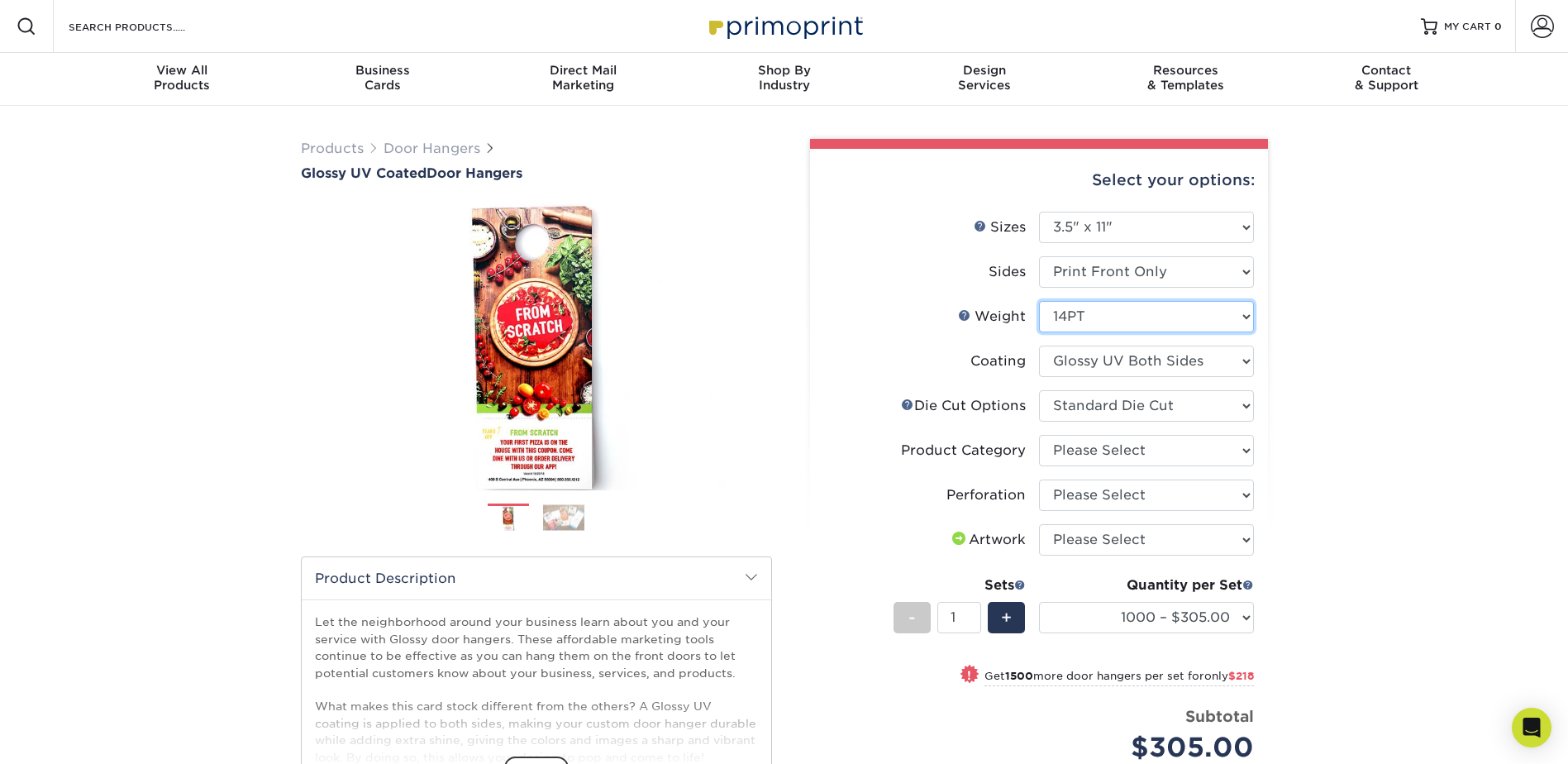
click at [1096, 322] on select "Please Select 16PT 14PT" at bounding box center [1146, 317] width 215 height 32
select select "16PT"
click at [1039, 301] on select "Please Select 16PT 14PT" at bounding box center [1146, 317] width 215 height 32
select select "-1"
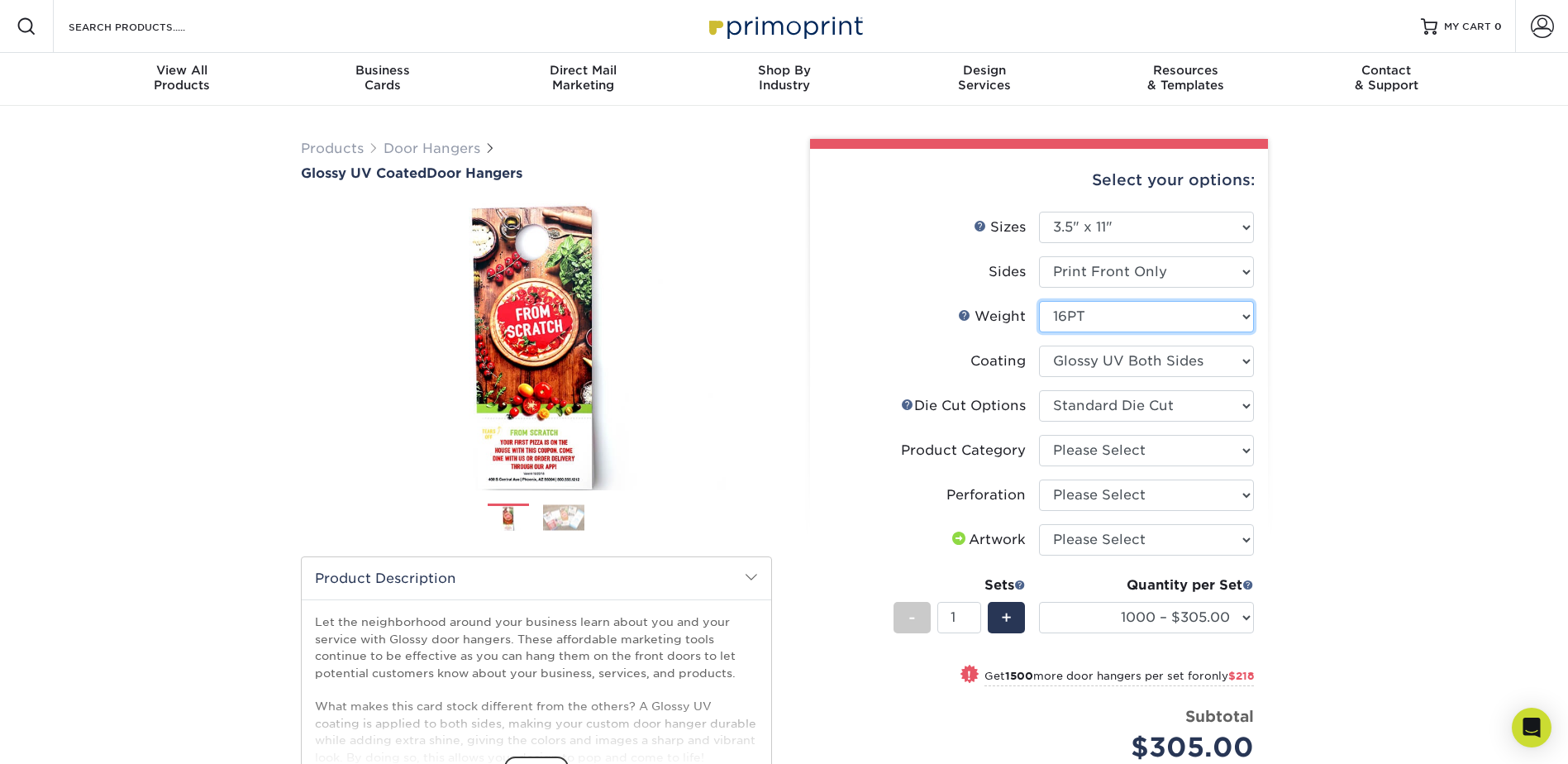
select select "-1"
click at [1160, 366] on select at bounding box center [1146, 360] width 215 height 32
select select "ae367451-b2b8-45df-a344-0f05b6a12993"
click at [1039, 345] on select at bounding box center [1146, 360] width 215 height 32
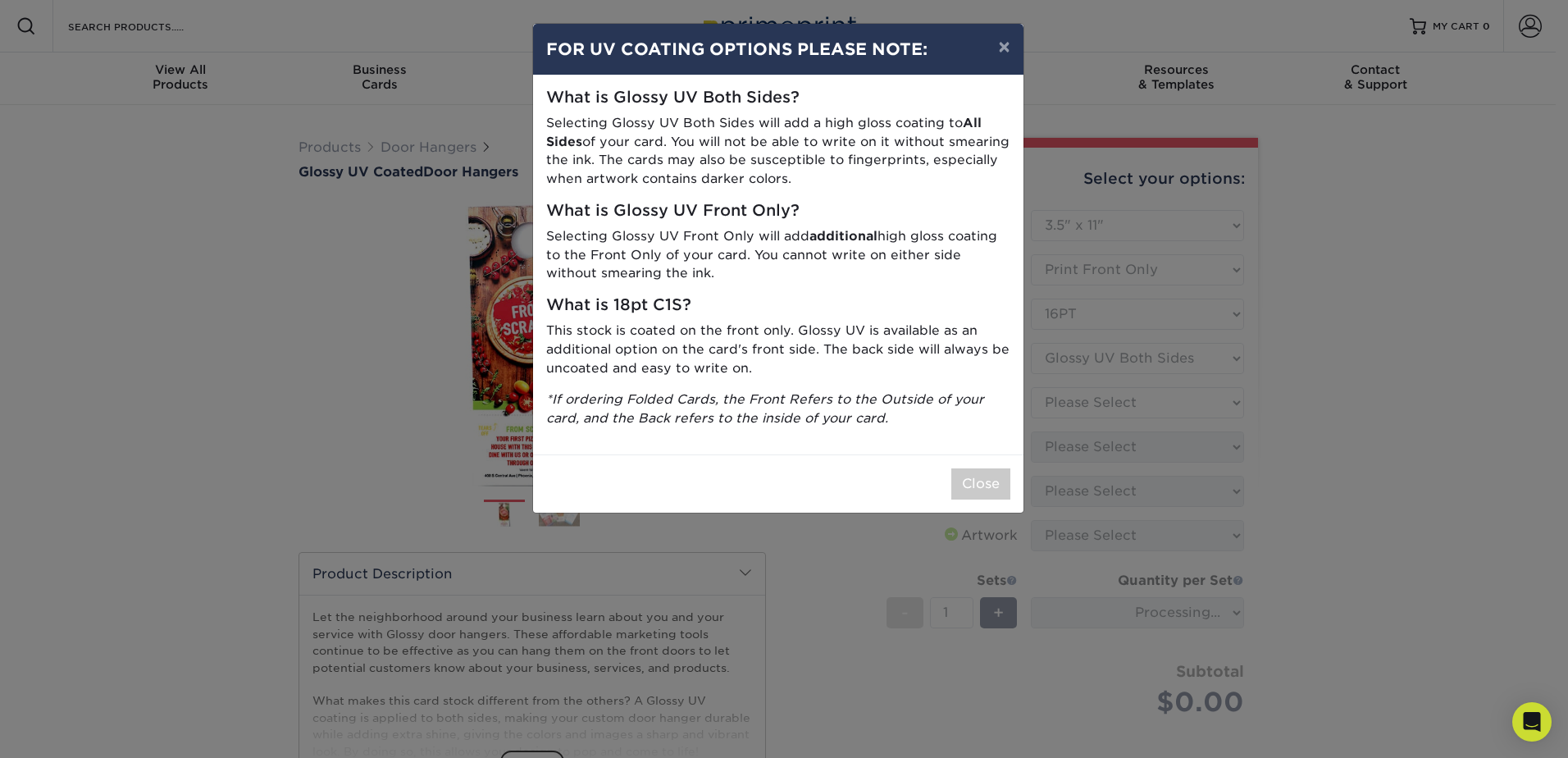
click at [1121, 406] on div "× FOR UV COATING OPTIONS PLEASE NOTE: What is Glossy UV Both Sides? Selecting G…" at bounding box center [784, 379] width 1568 height 758
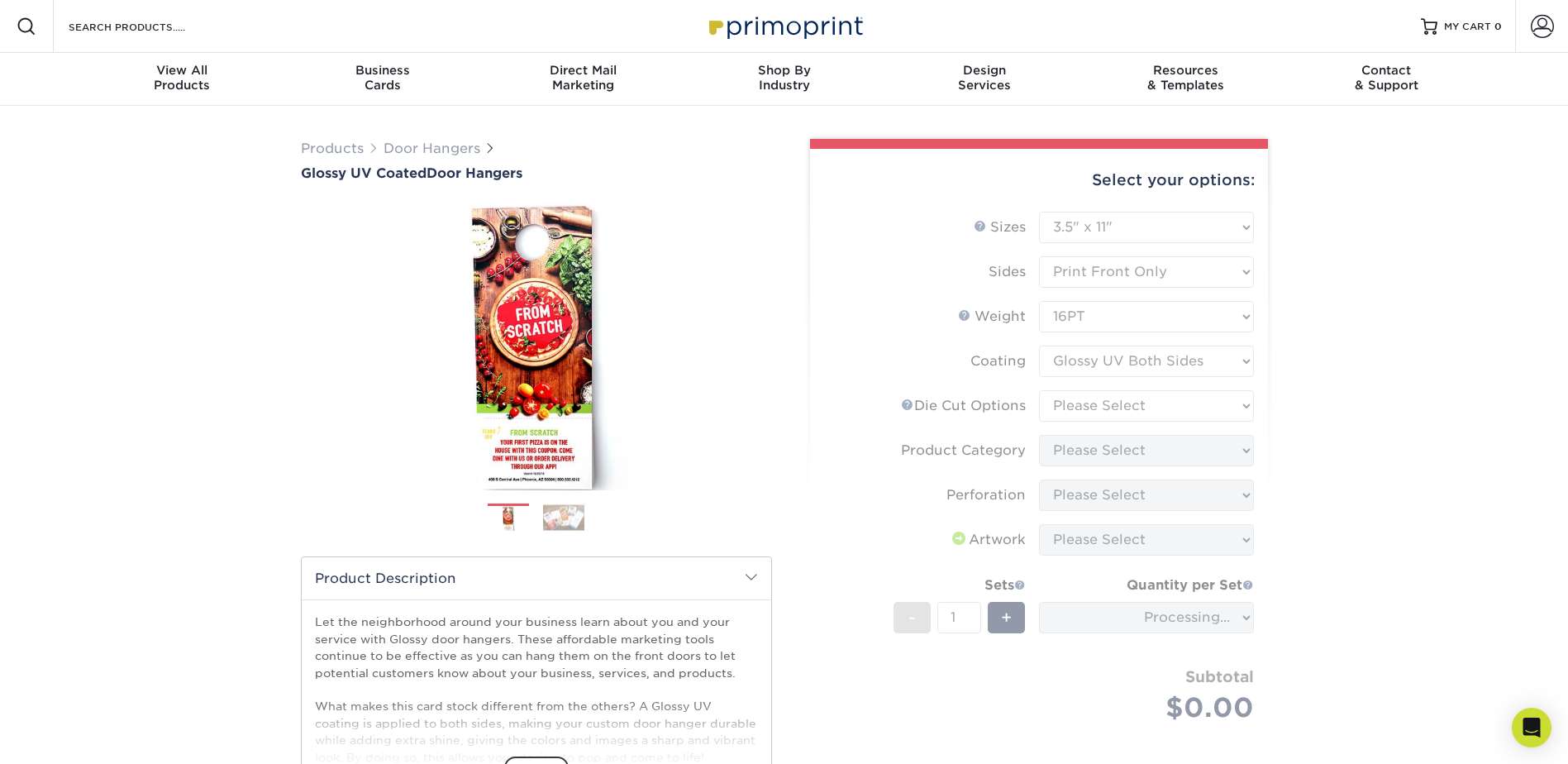
click at [1128, 414] on form "Sizes Help Sizes Please Select 3.5" x 8.5" 3.5" x 11" 4" x 7" 4.25" x 11" 4.25"…" at bounding box center [1038, 486] width 431 height 550
click at [1127, 413] on form "Sizes Help Sizes Please Select 3.5" x 8.5" 3.5" x 11" 4" x 7" 4.25" x 11" 4.25"…" at bounding box center [1038, 486] width 431 height 550
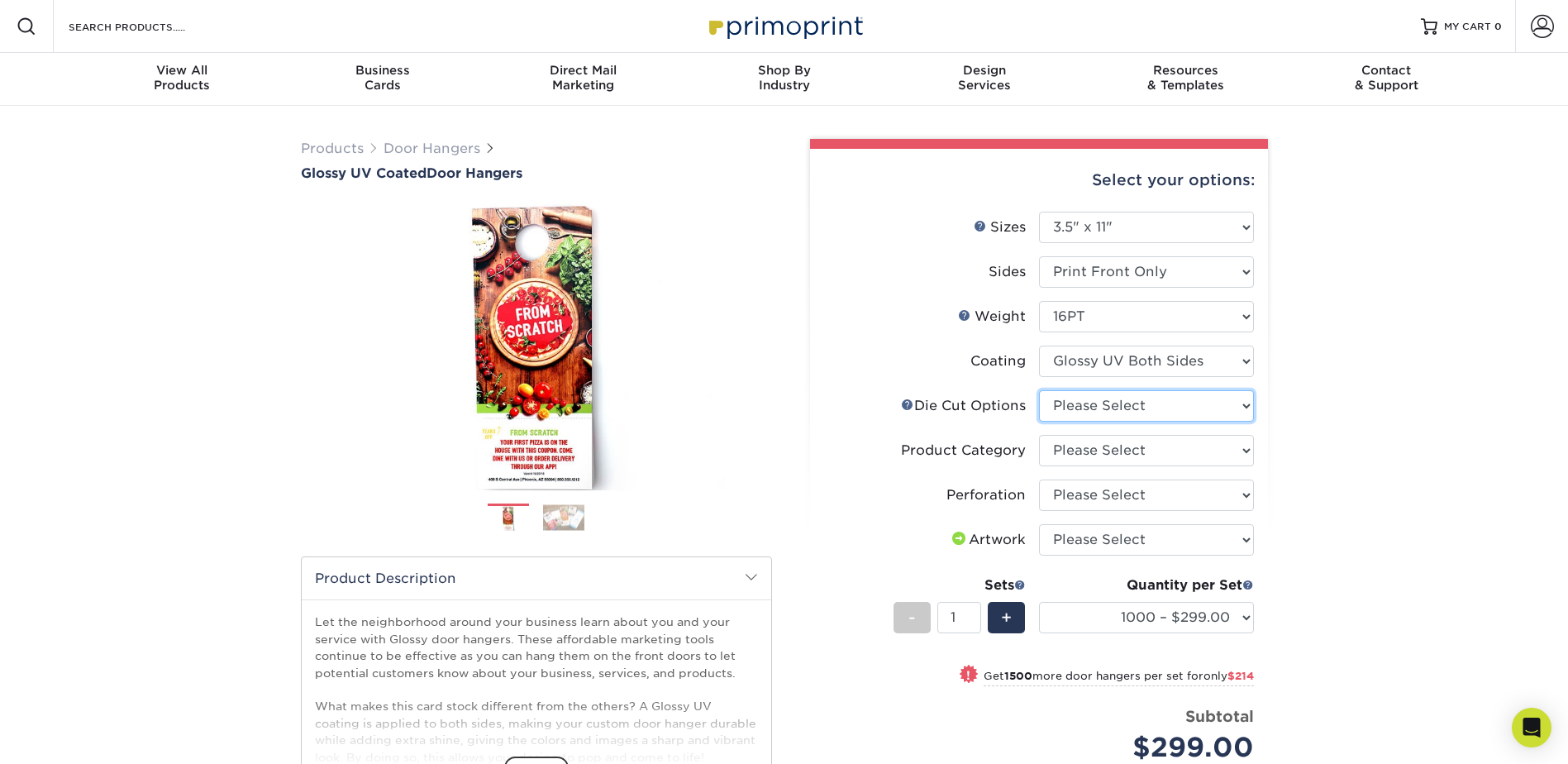
click at [1163, 412] on select "Please Select Standard Die Cut Arch Die Cut Starburst Die Cut" at bounding box center [1146, 405] width 215 height 32
select select "fe6a4ed8-5803-433c-b773-a25a7b955e98"
click at [1039, 390] on select "Please Select Standard Die Cut Arch Die Cut Starburst Die Cut" at bounding box center [1146, 405] width 215 height 32
click at [1135, 460] on select "Please Select Door Hangers" at bounding box center [1146, 450] width 215 height 32
select select "1c1979e6-40d3-428d-9347-0c8c8854e4a3"
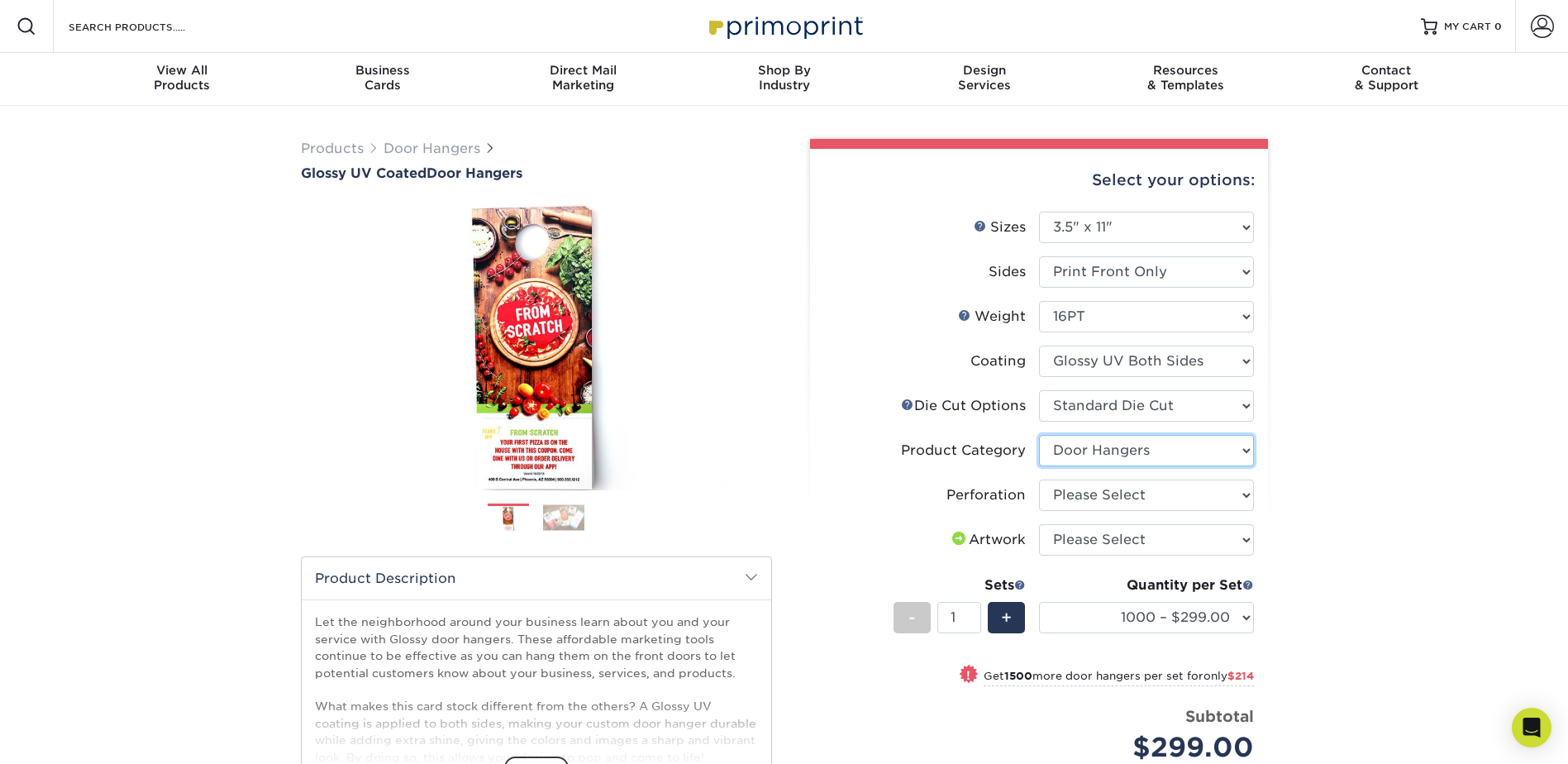
click at [1039, 435] on select "Please Select Door Hangers" at bounding box center [1146, 450] width 215 height 32
click at [1127, 495] on select "Please Select Perforation 2" from Bottom" at bounding box center [1146, 494] width 215 height 32
select select "818a9c51-d57a-4cd5-8314-7fd31c7ac272"
click at [1039, 479] on select "Please Select Perforation 2" from Bottom" at bounding box center [1146, 494] width 215 height 32
click at [1131, 545] on select "Please Select I will upload files I need a design - $100" at bounding box center [1146, 539] width 215 height 32
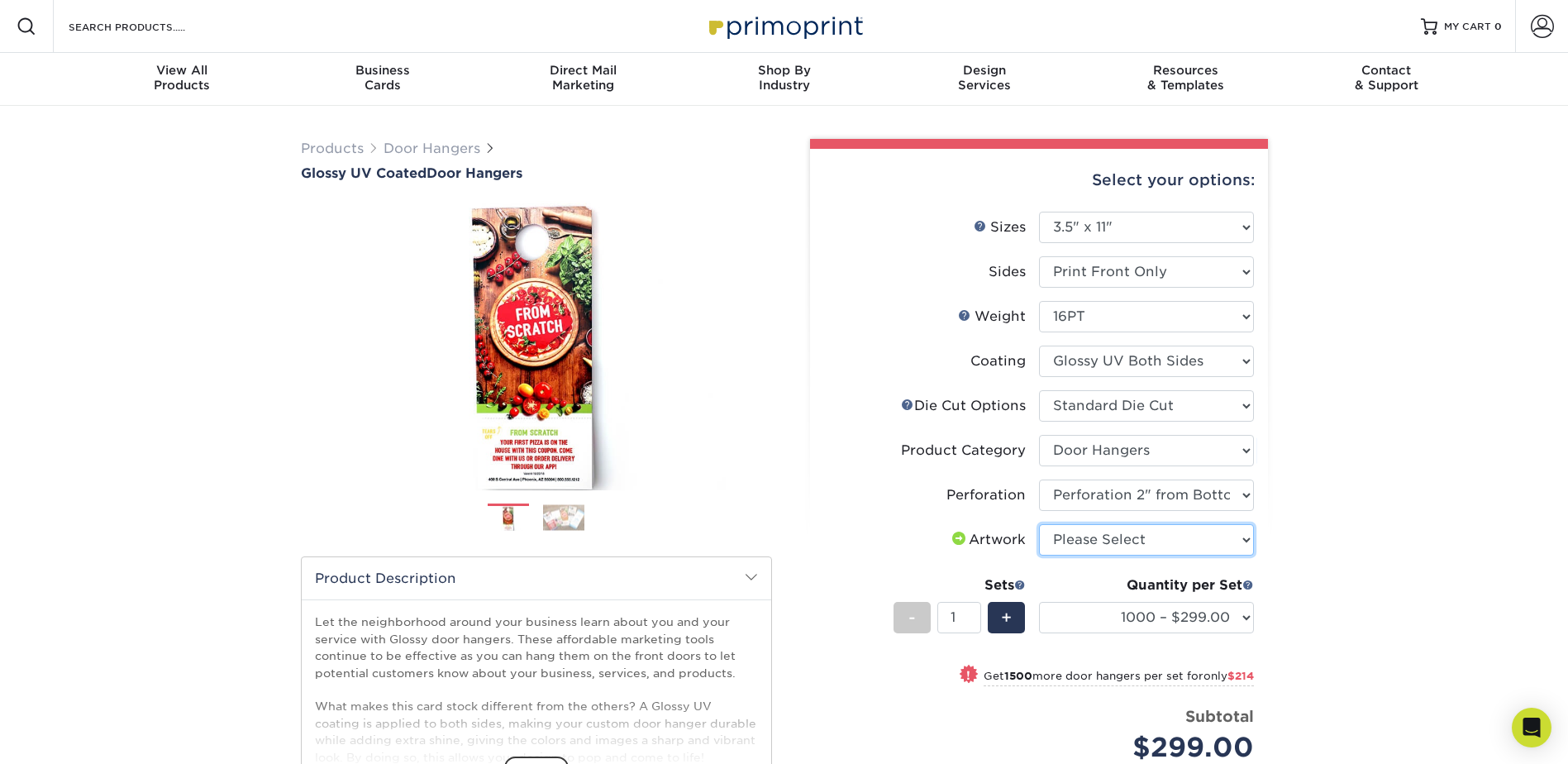
select select "upload"
click at [1039, 524] on select "Please Select I will upload files I need a design - $100" at bounding box center [1146, 539] width 215 height 32
click at [1137, 312] on select "Please Select 16PT 14PT" at bounding box center [1146, 317] width 215 height 32
select select "14PT"
click at [1039, 301] on select "Please Select 16PT 14PT" at bounding box center [1146, 317] width 215 height 32
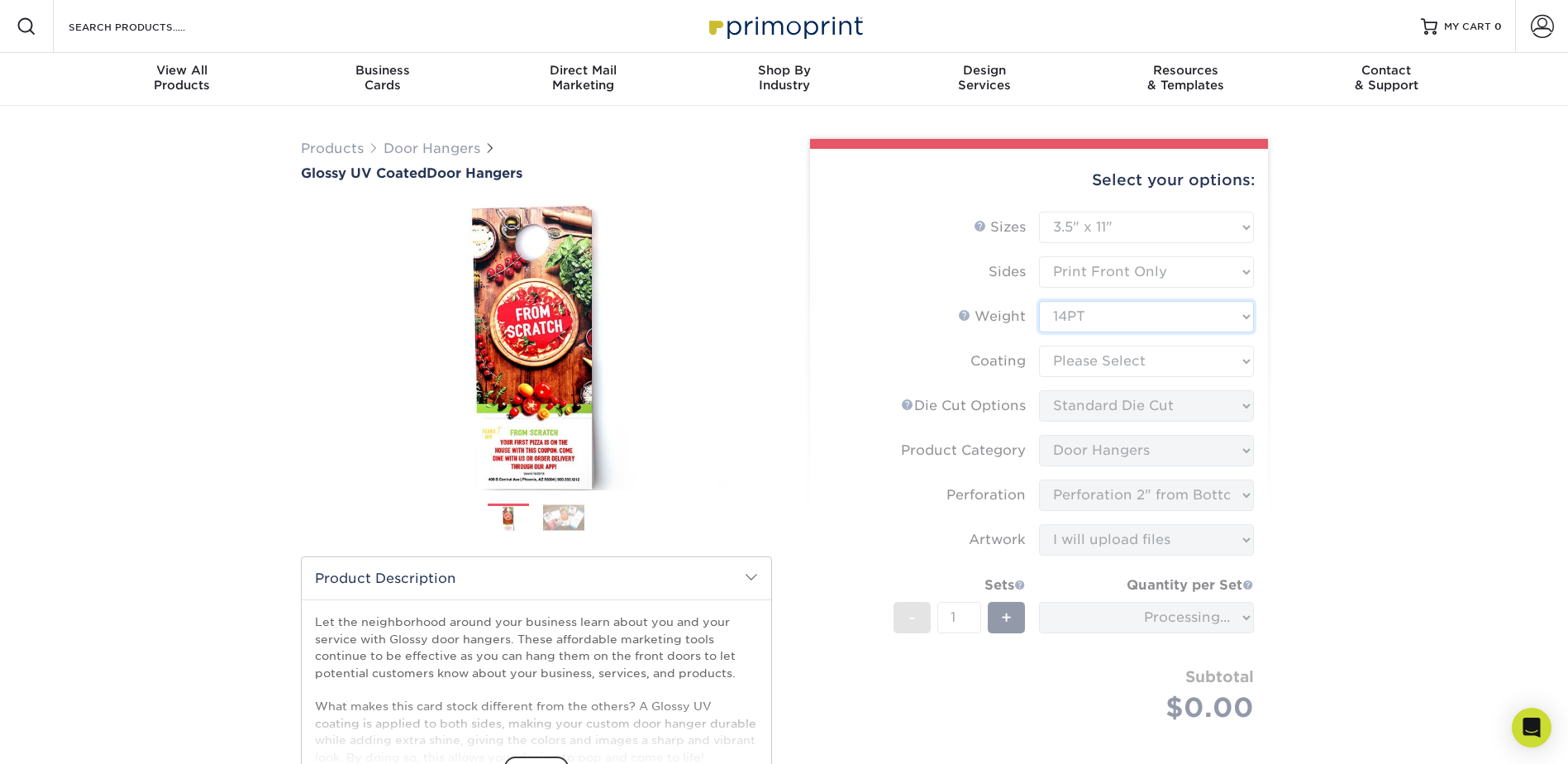
select select "-1"
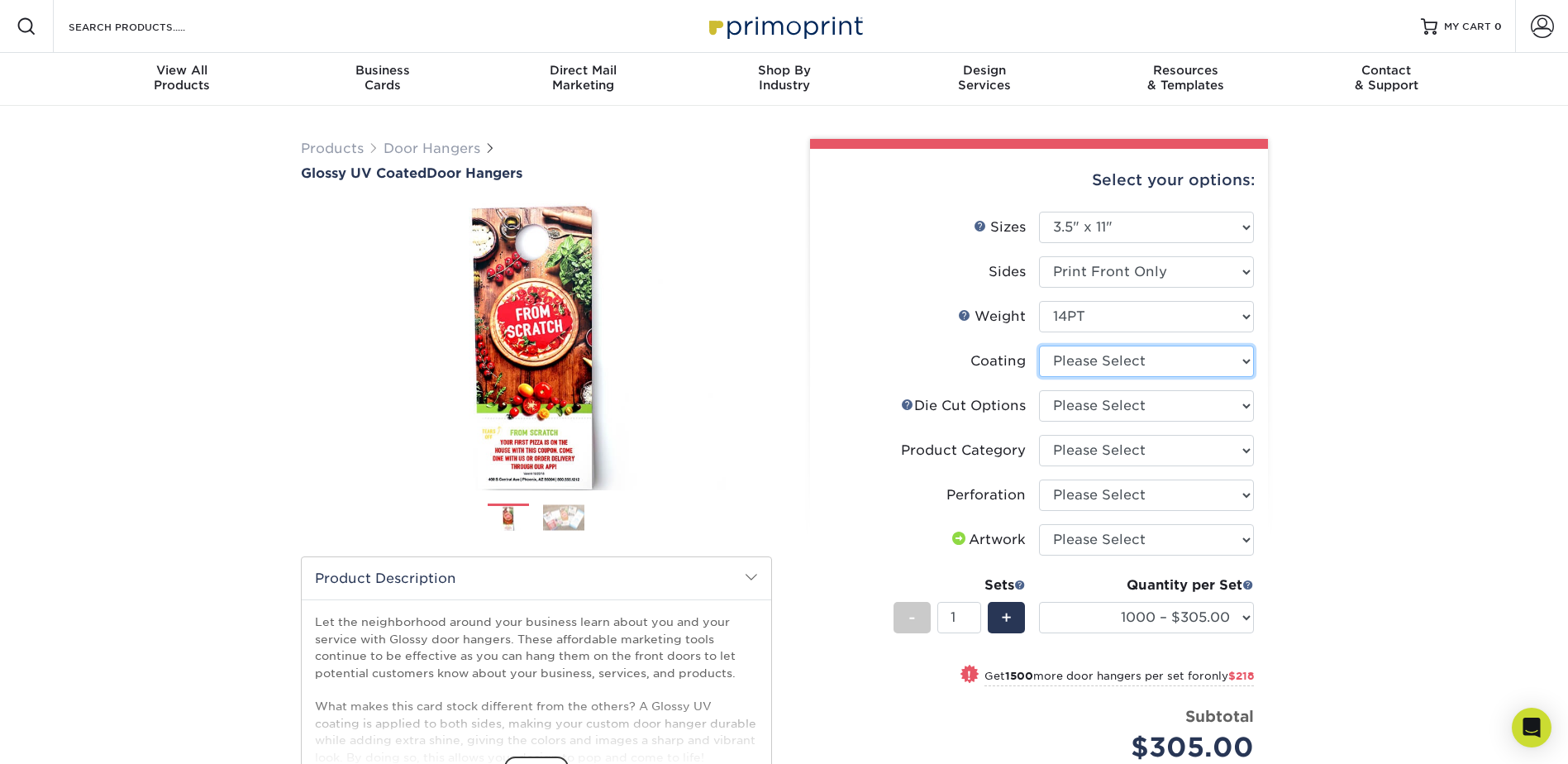
click at [1176, 368] on select at bounding box center [1146, 360] width 215 height 32
select select "ae367451-b2b8-45df-a344-0f05b6a12993"
click at [1039, 345] on select at bounding box center [1146, 360] width 215 height 32
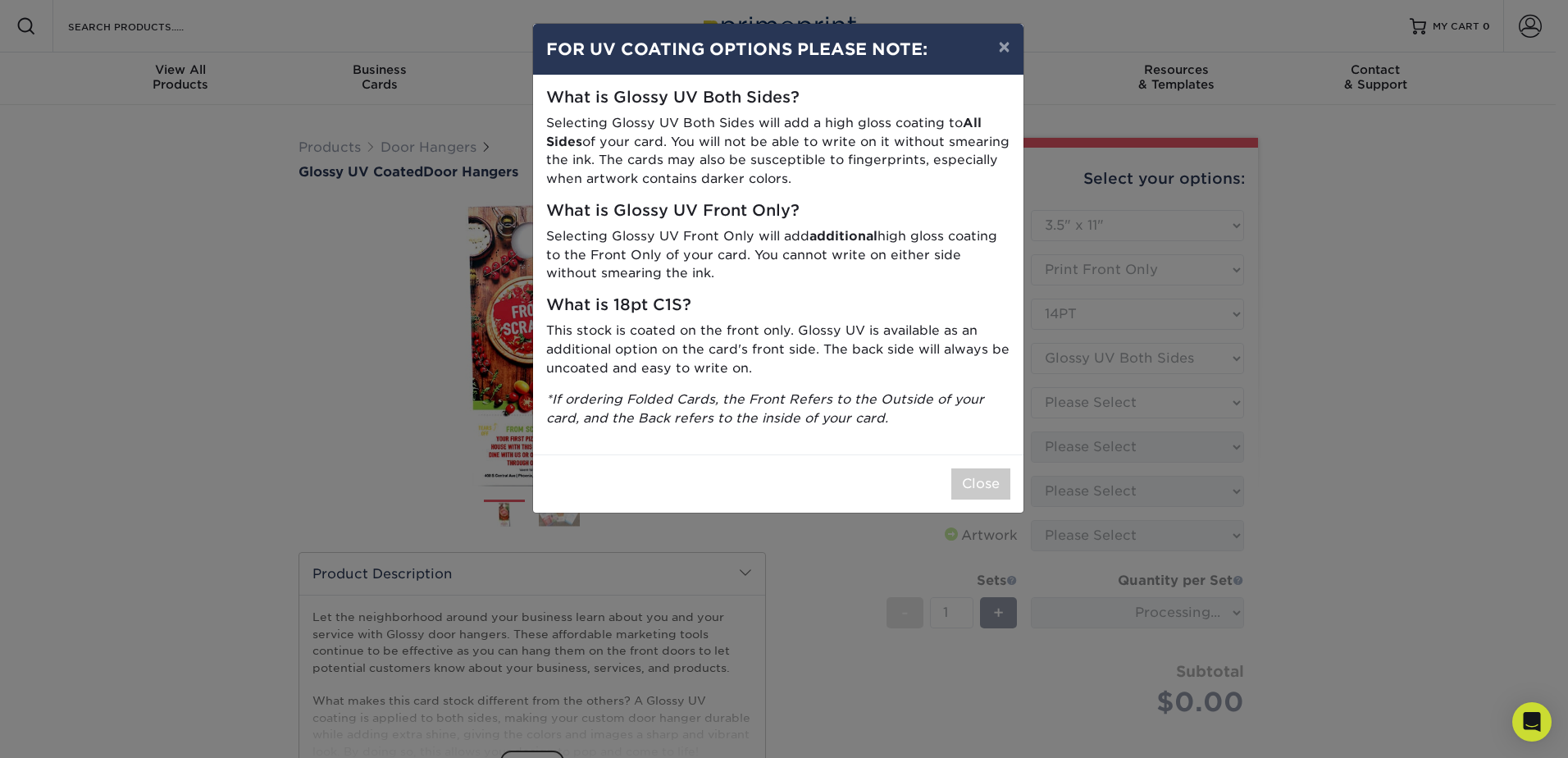
click at [1144, 398] on div "× FOR UV COATING OPTIONS PLEASE NOTE: What is Glossy UV Both Sides? Selecting G…" at bounding box center [784, 379] width 1568 height 758
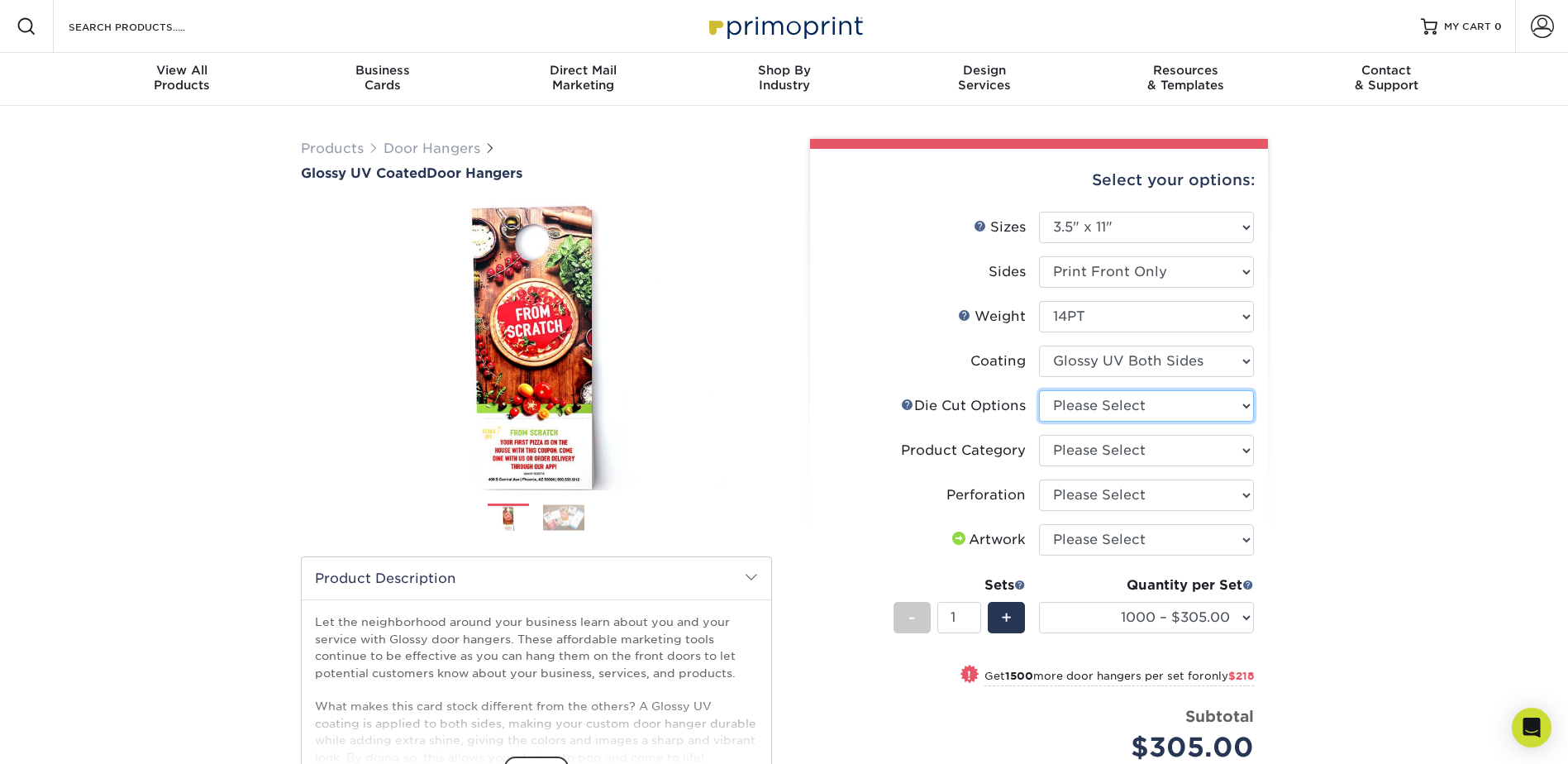
click at [1132, 406] on select "Please Select Standard Die Cut Arch Die Cut Starburst Die Cut" at bounding box center [1146, 405] width 215 height 32
select select "fe6a4ed8-5803-433c-b773-a25a7b955e98"
click at [1039, 390] on select "Please Select Standard Die Cut Arch Die Cut Starburst Die Cut" at bounding box center [1146, 405] width 215 height 32
click at [1130, 462] on select "Please Select Door Hangers" at bounding box center [1146, 450] width 215 height 32
select select "1c1979e6-40d3-428d-9347-0c8c8854e4a3"
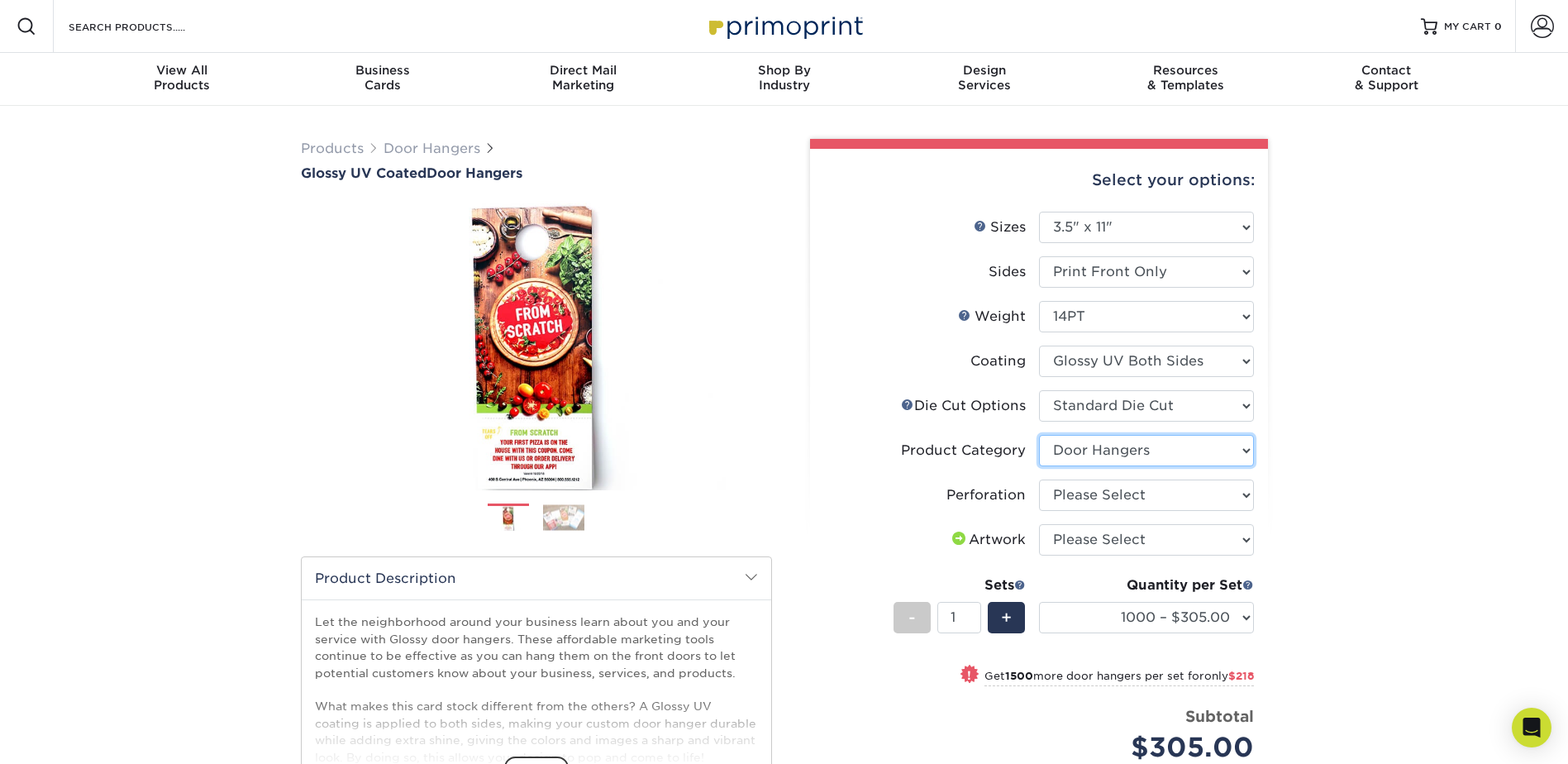
click at [1039, 435] on select "Please Select Door Hangers" at bounding box center [1146, 450] width 215 height 32
click at [1122, 491] on select "Please Select Perforation 2" from Bottom" at bounding box center [1146, 494] width 215 height 32
select select "818a9c51-d57a-4cd5-8314-7fd31c7ac272"
click at [1039, 479] on select "Please Select Perforation 2" from Bottom" at bounding box center [1146, 494] width 215 height 32
click at [1124, 542] on select "Please Select I will upload files I need a design - $100" at bounding box center [1146, 539] width 215 height 32
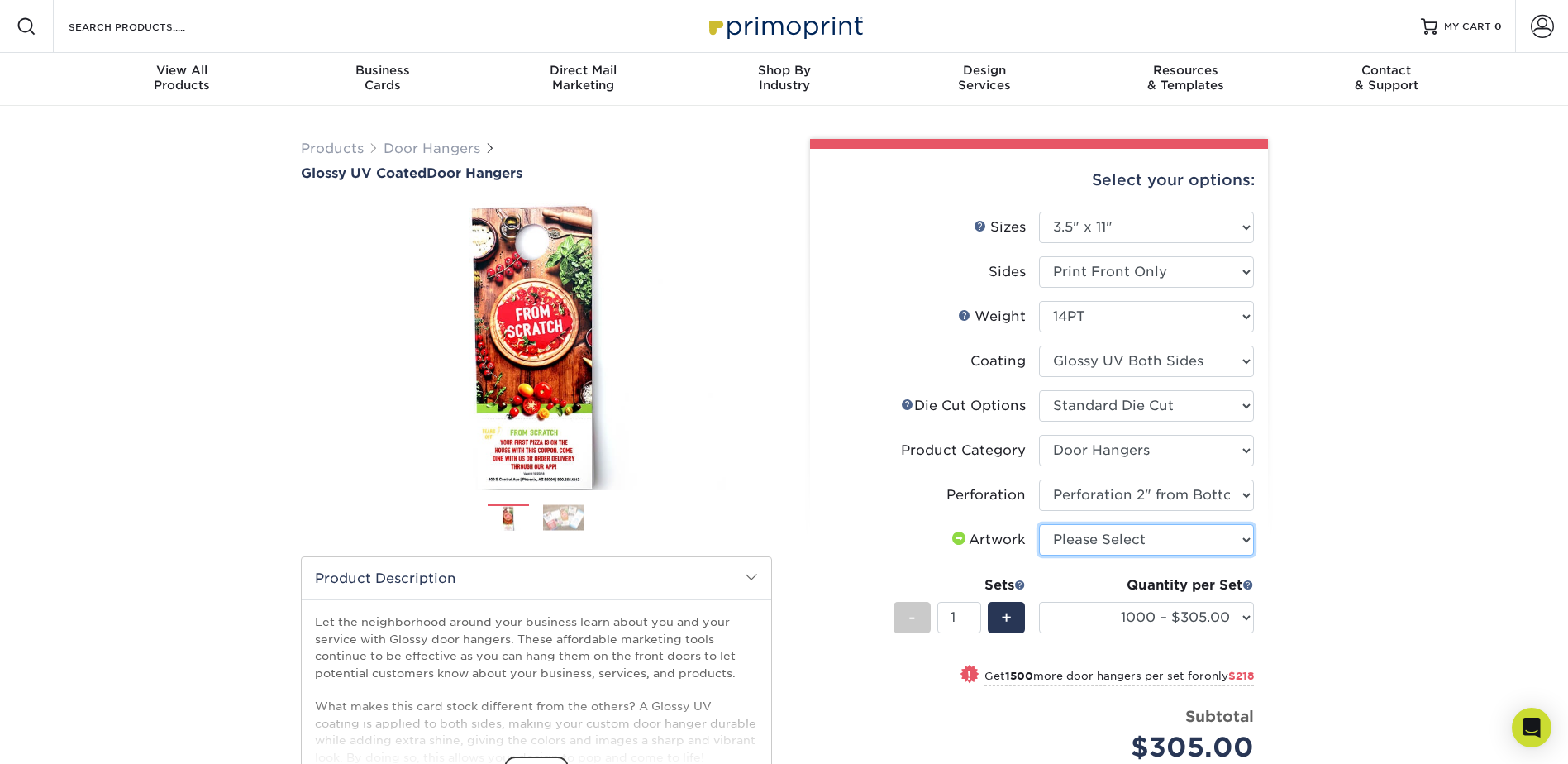
select select "upload"
click at [1039, 524] on select "Please Select I will upload files I need a design - $100" at bounding box center [1146, 539] width 215 height 32
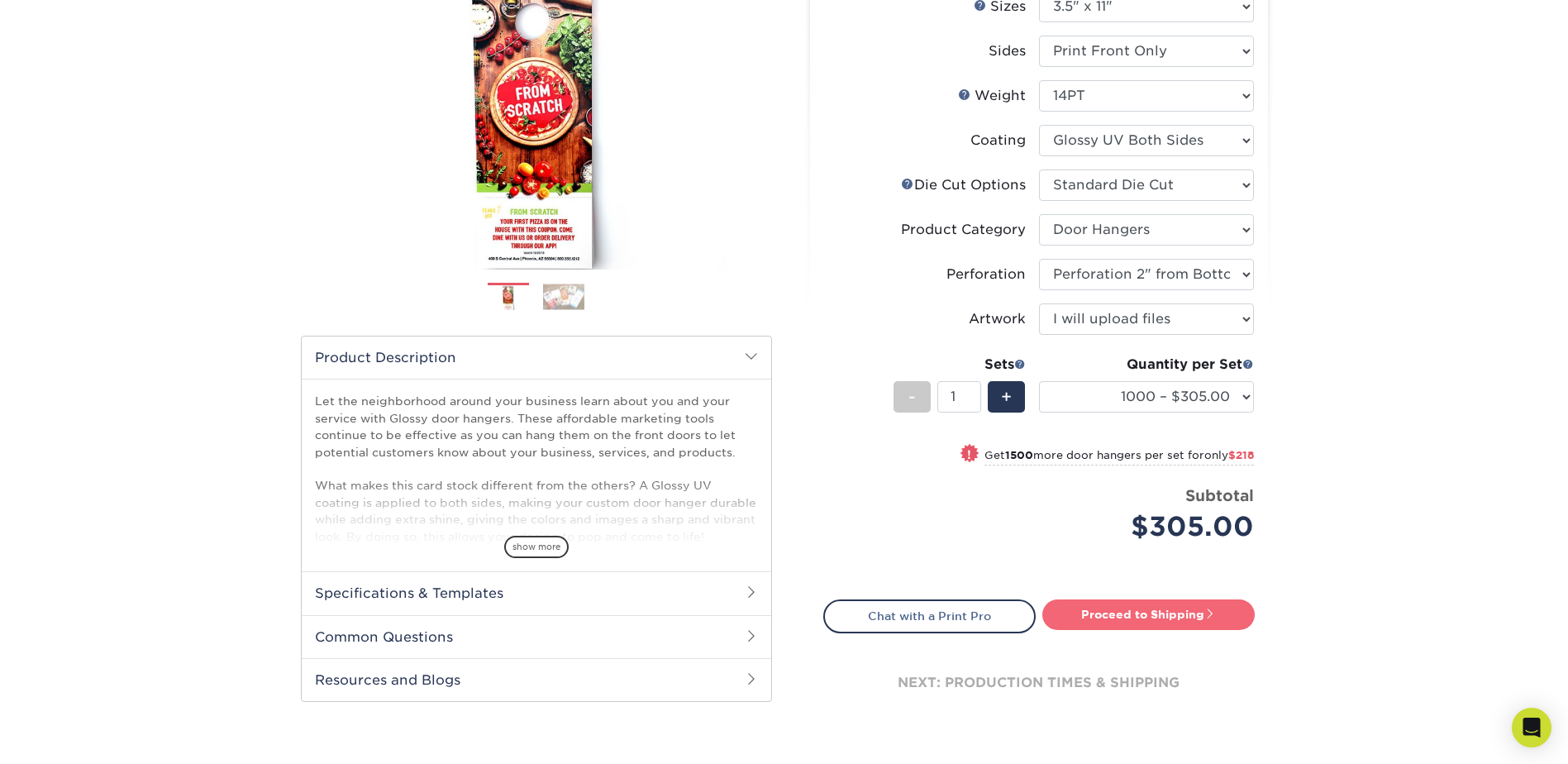
click at [1156, 607] on link "Proceed to Shipping" at bounding box center [1148, 614] width 212 height 30
select select "a114a494-8852-44c5-9e08-514296a59388"
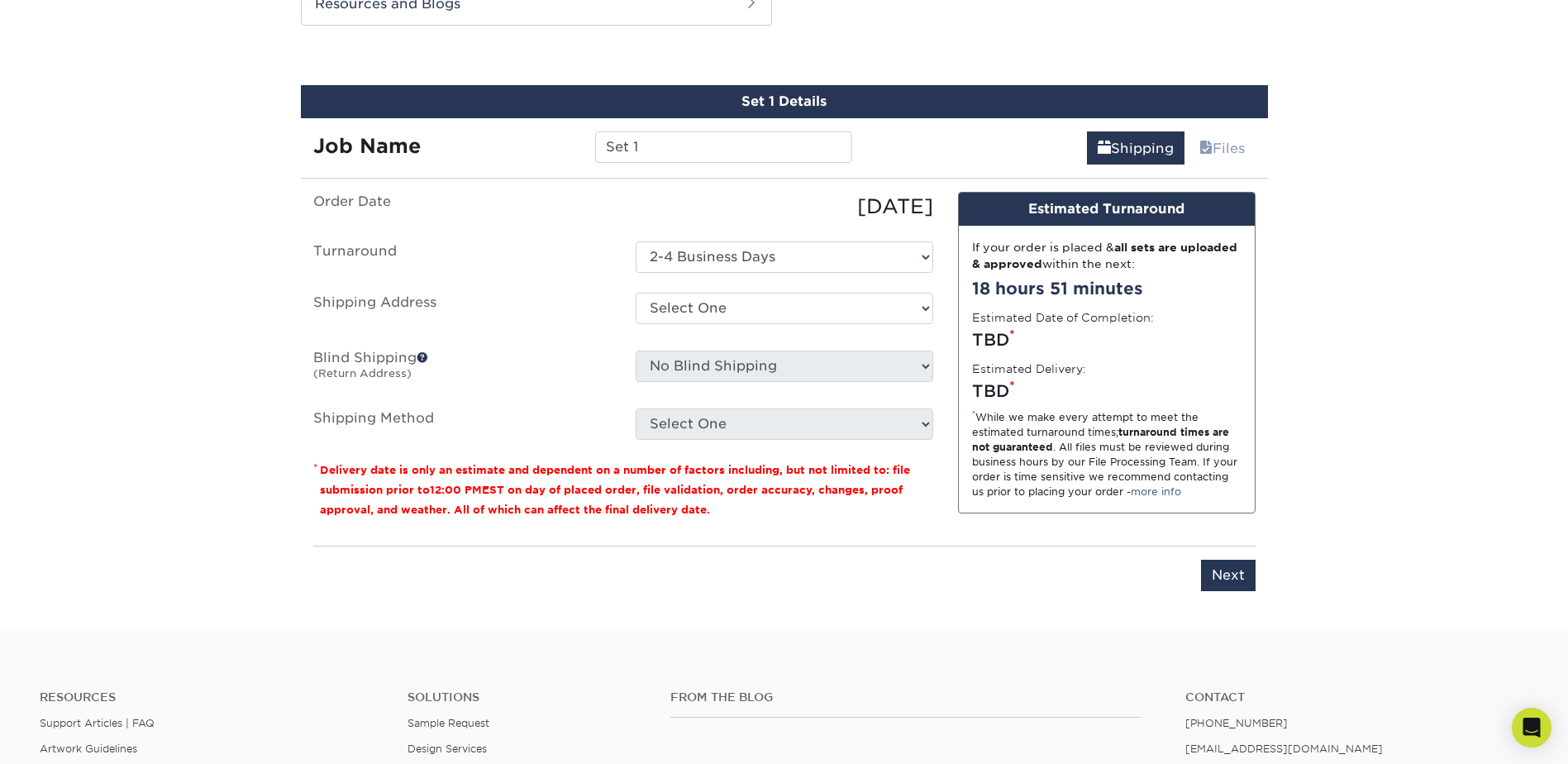
scroll to position [865, 0]
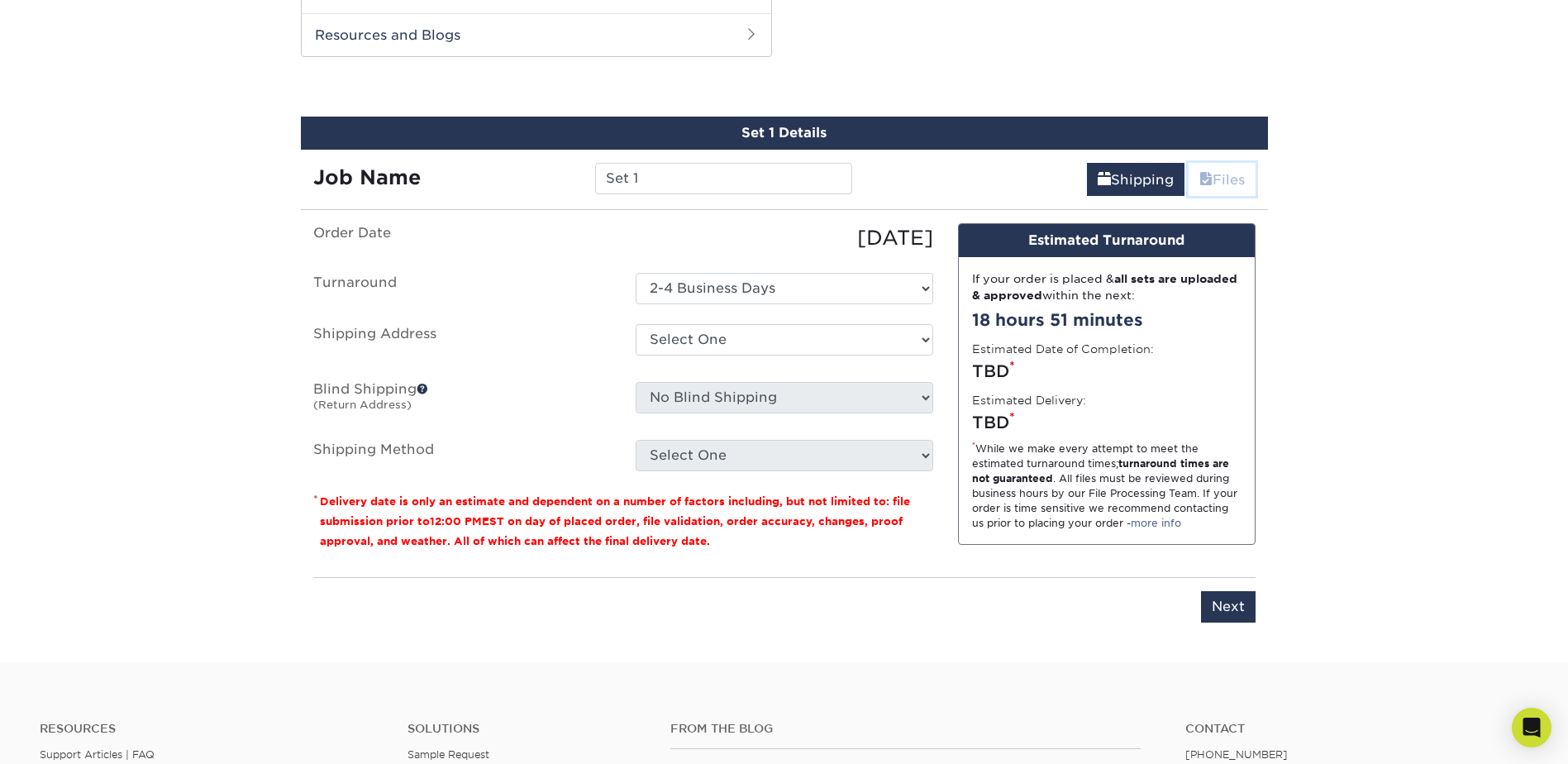
click at [1216, 187] on link "Files" at bounding box center [1222, 179] width 67 height 33
click at [1217, 184] on link "Files" at bounding box center [1222, 179] width 67 height 33
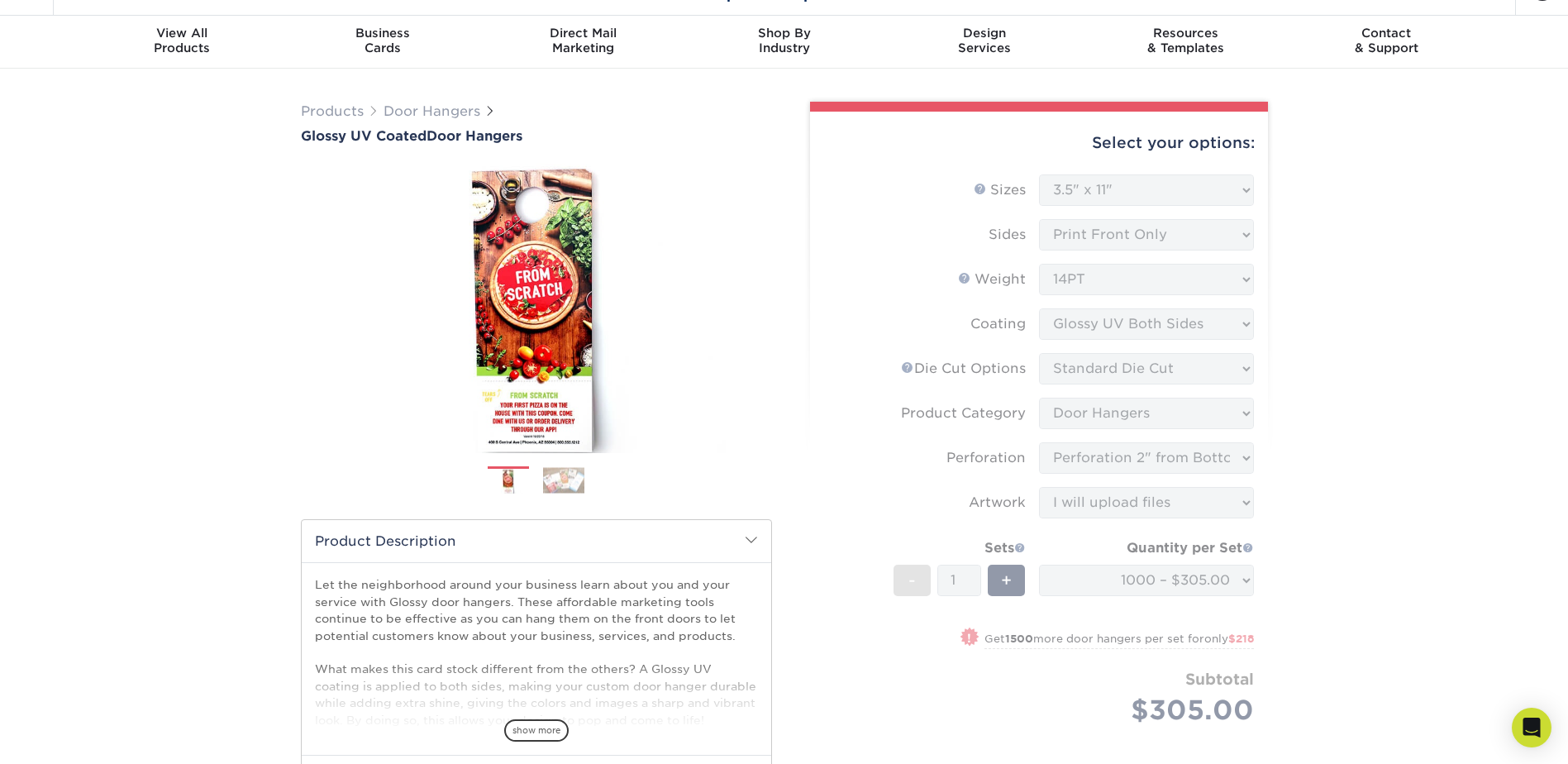
scroll to position [0, 0]
